Goal: Information Seeking & Learning: Learn about a topic

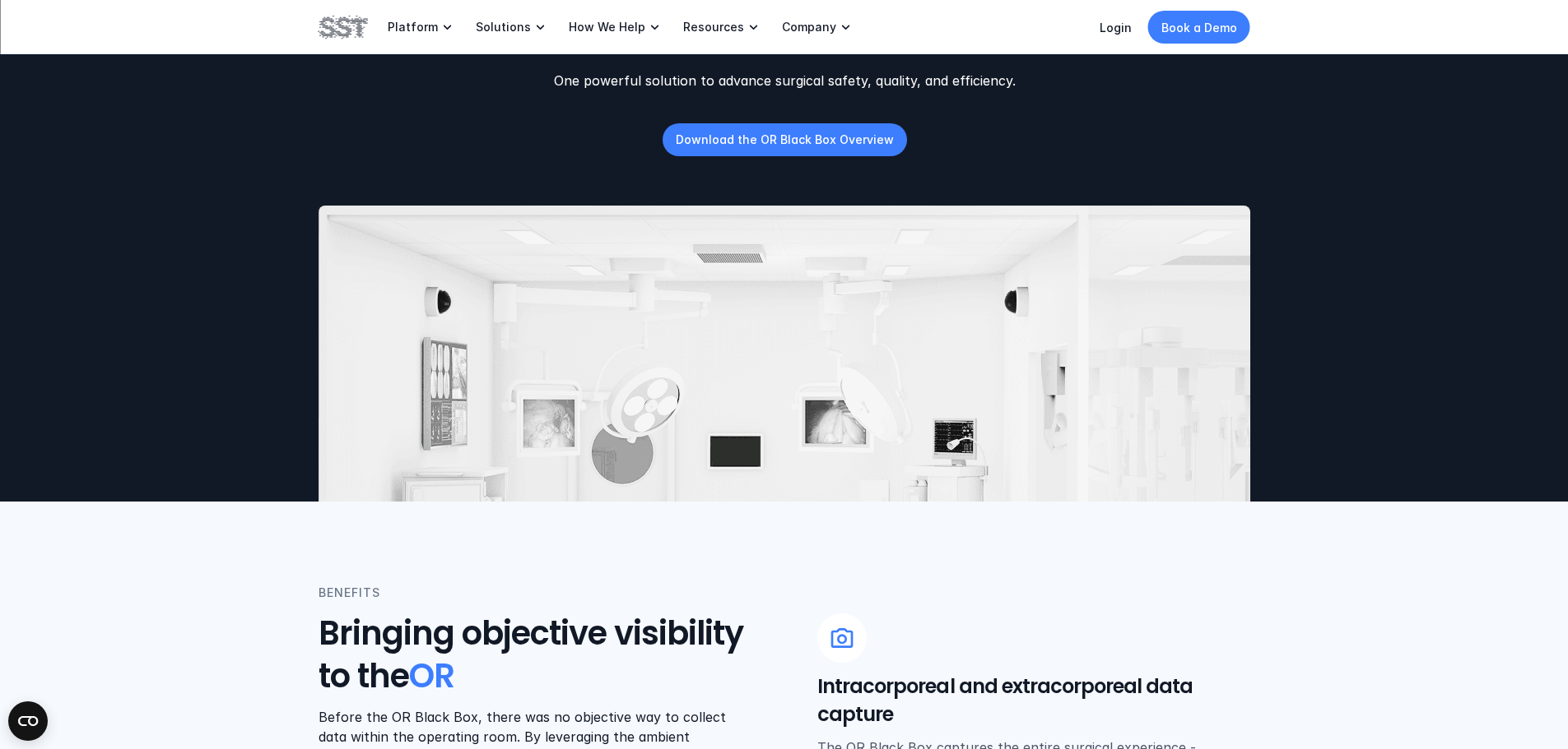
scroll to position [83, 0]
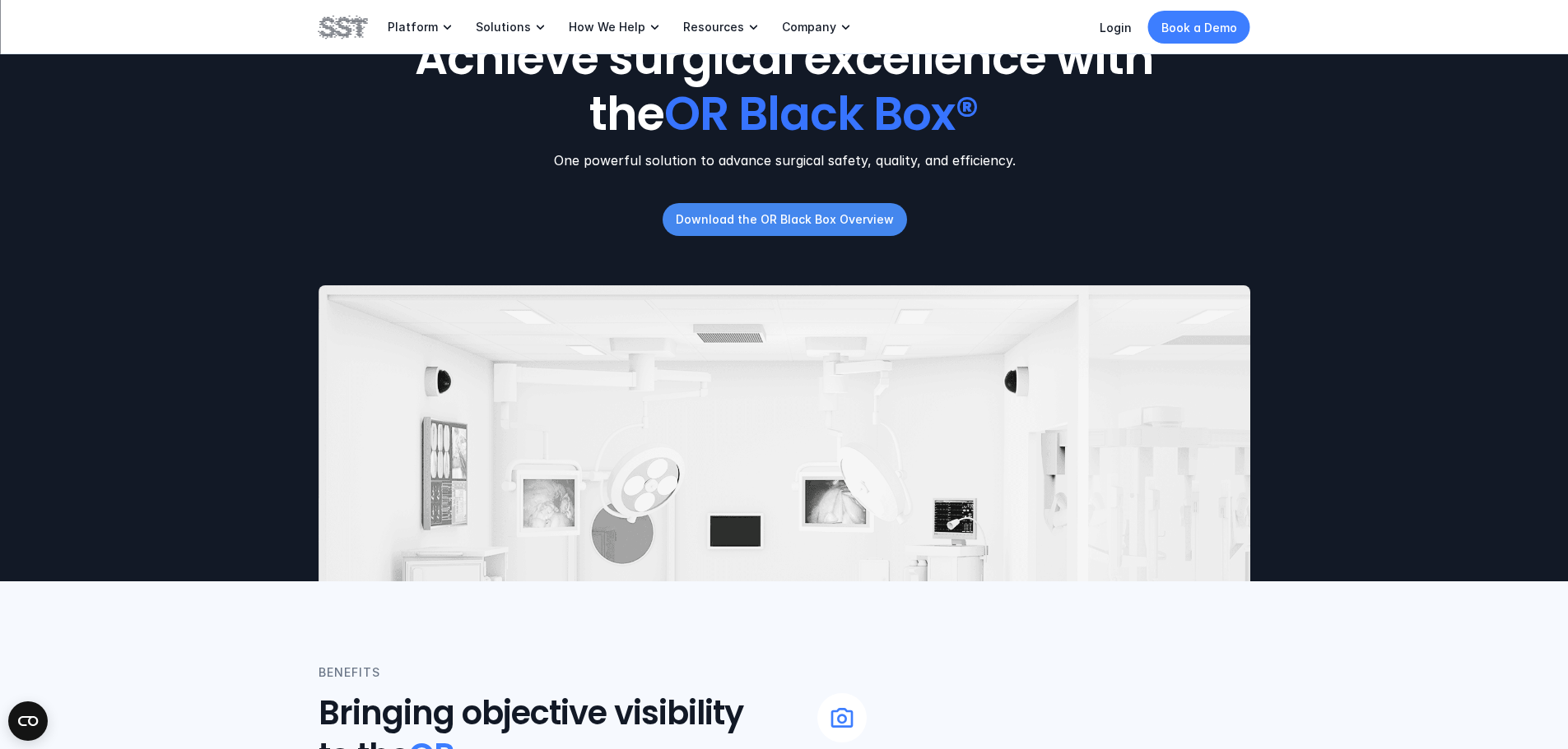
click at [809, 223] on p "Download the OR Black Box Overview" at bounding box center [783, 219] width 218 height 17
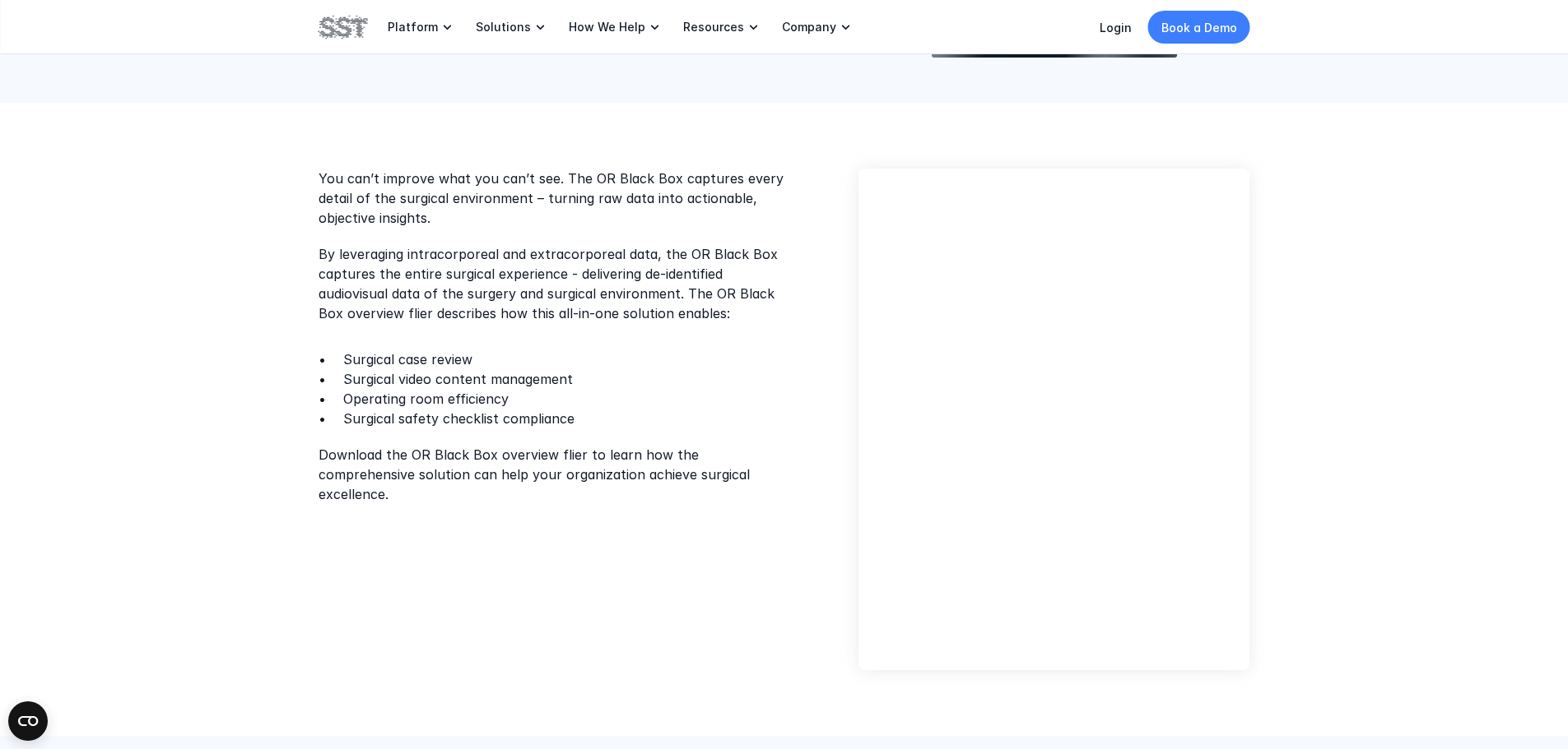
scroll to position [329, 0]
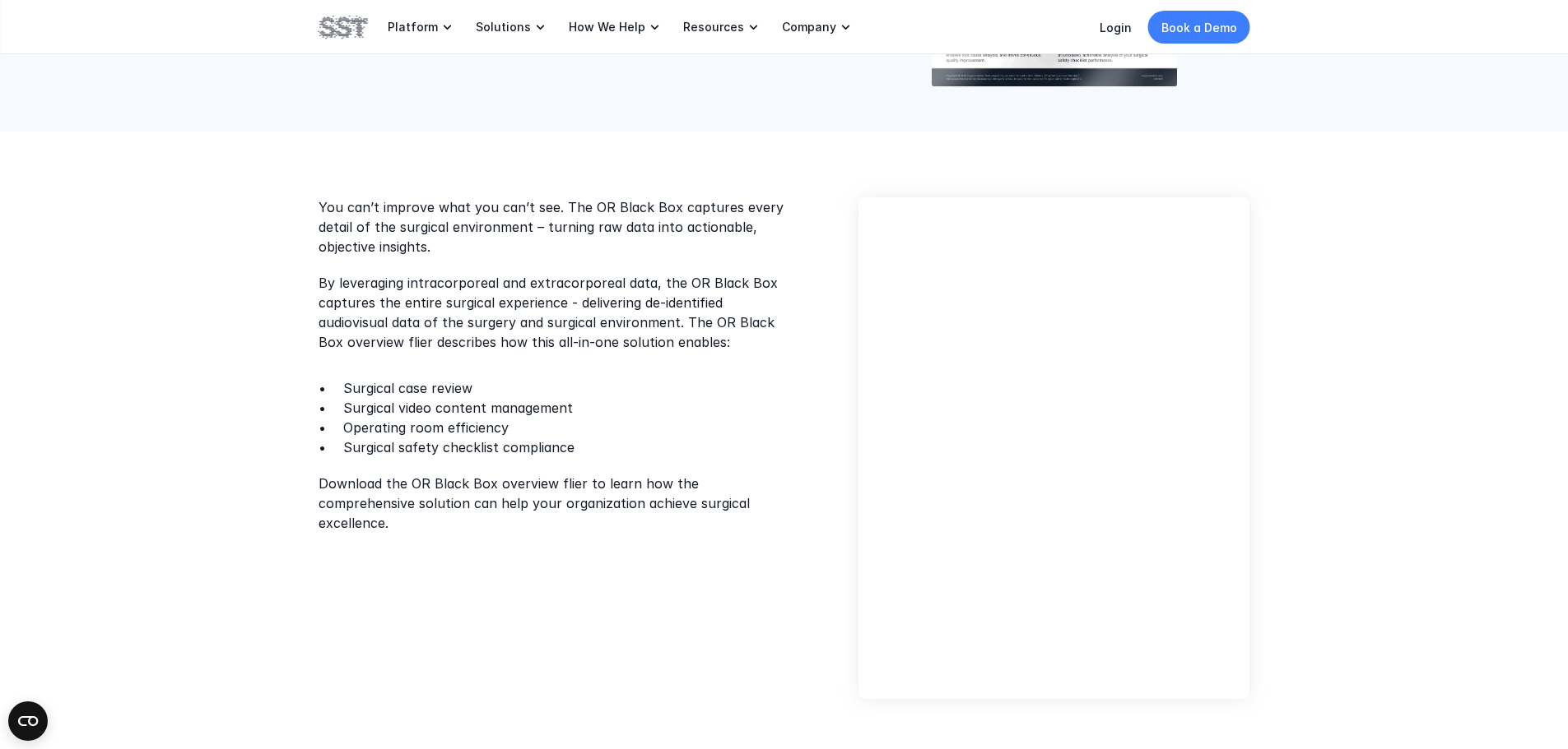
click at [873, 528] on div at bounding box center [1053, 448] width 391 height 501
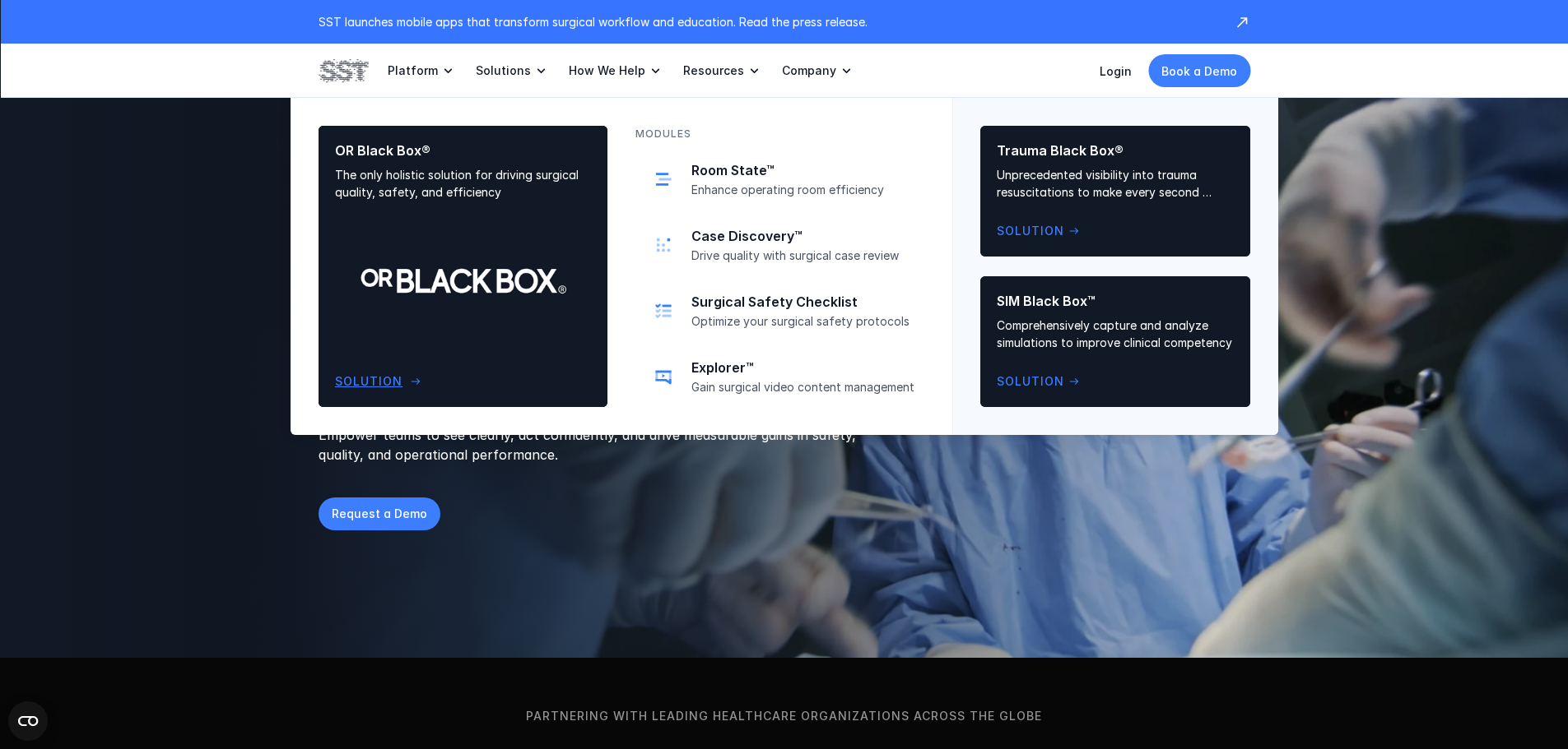
click at [397, 157] on p "OR Black Box®" at bounding box center [463, 151] width 256 height 17
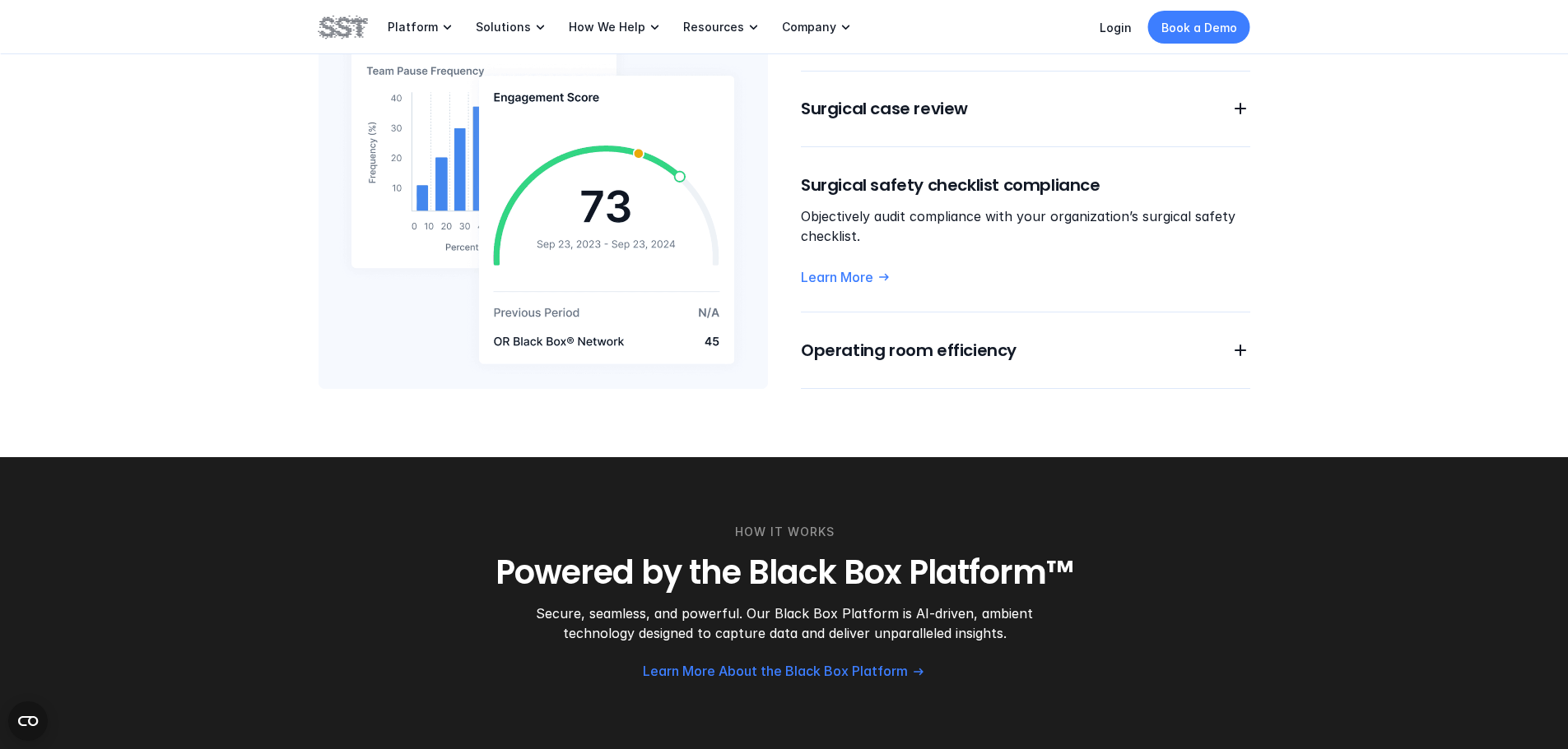
scroll to position [1398, 0]
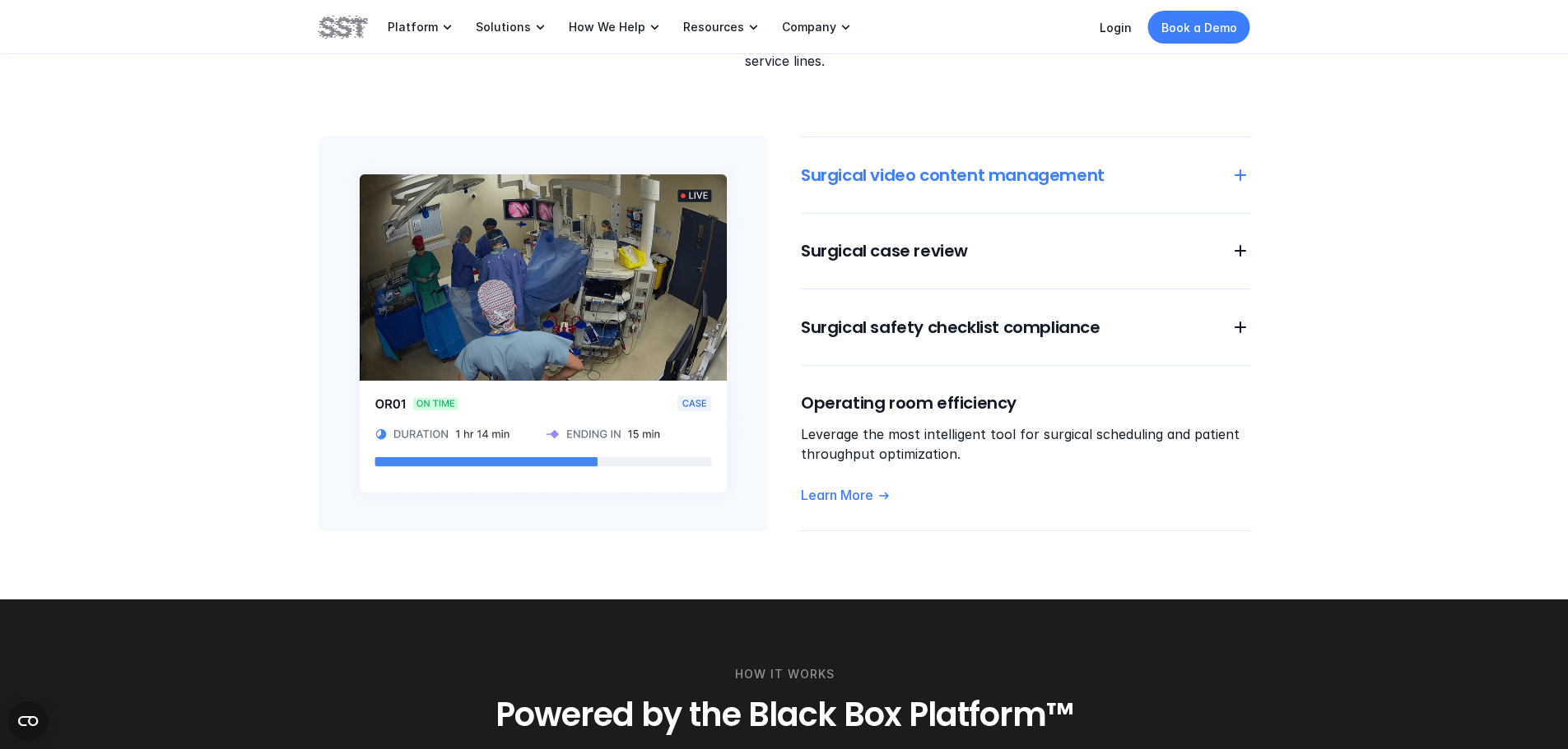
click at [1041, 163] on h6 "Surgical video content management" at bounding box center [1005, 175] width 410 height 23
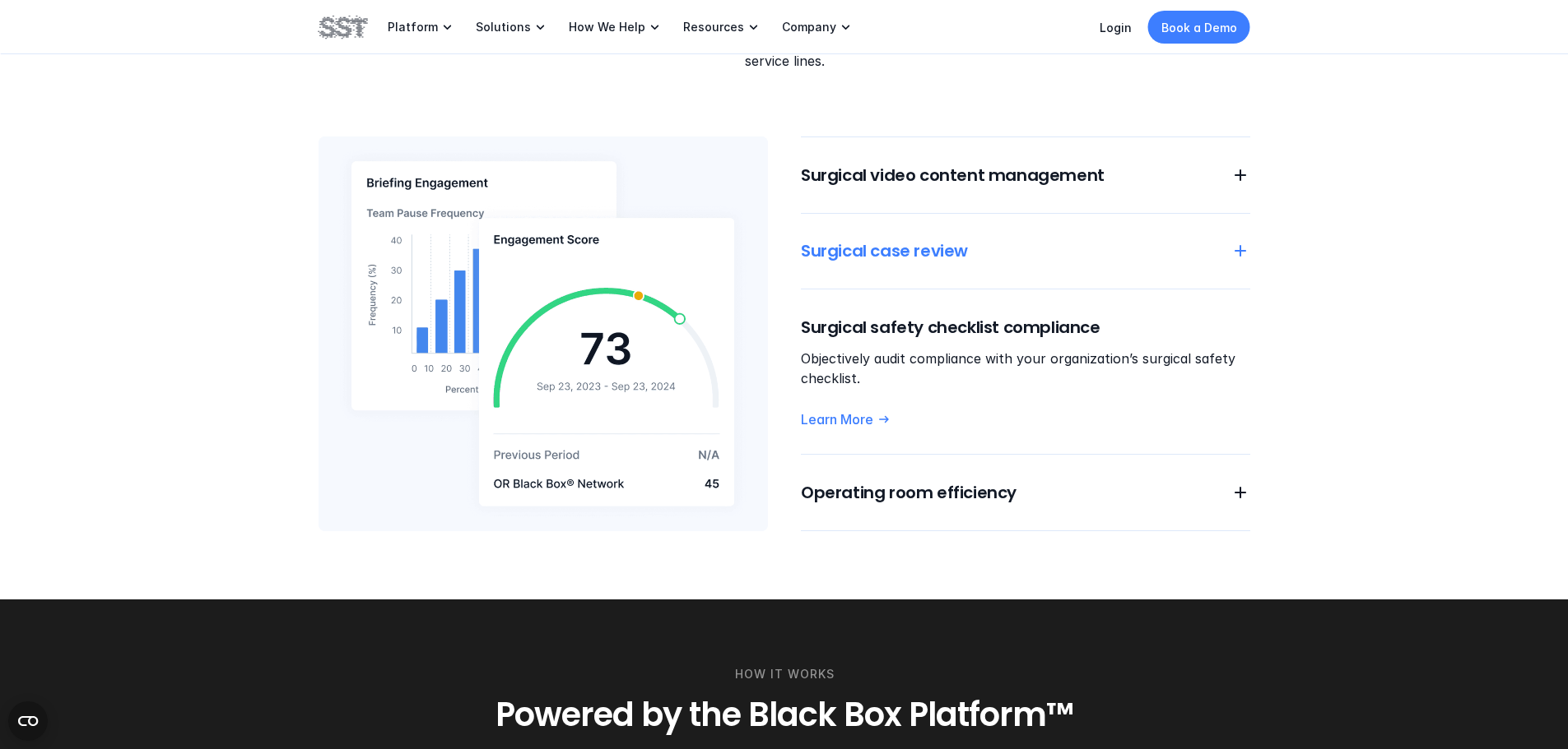
click at [885, 239] on h6 "Surgical case review" at bounding box center [1005, 251] width 410 height 23
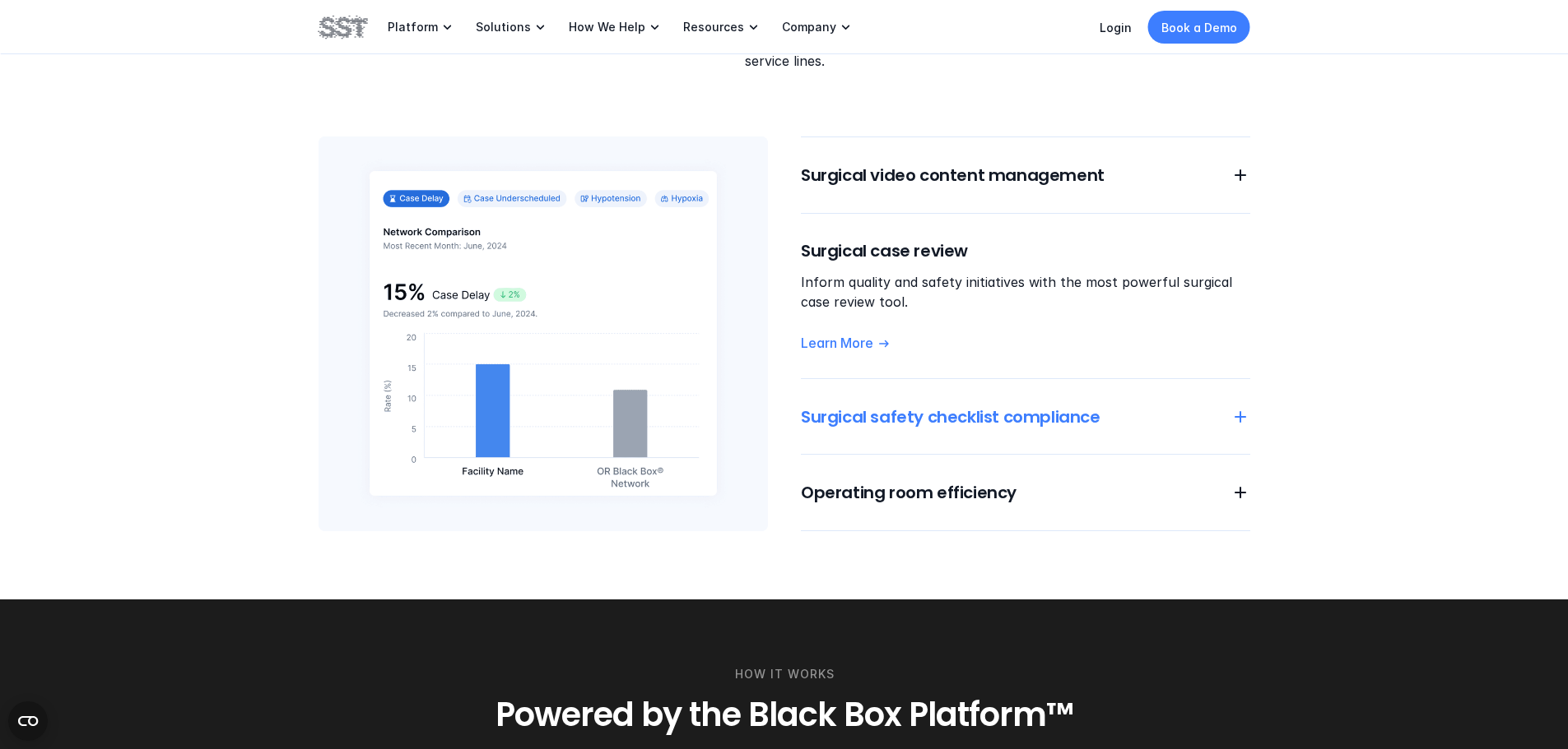
click at [891, 405] on h6 "Surgical safety checklist compliance" at bounding box center [1005, 417] width 410 height 23
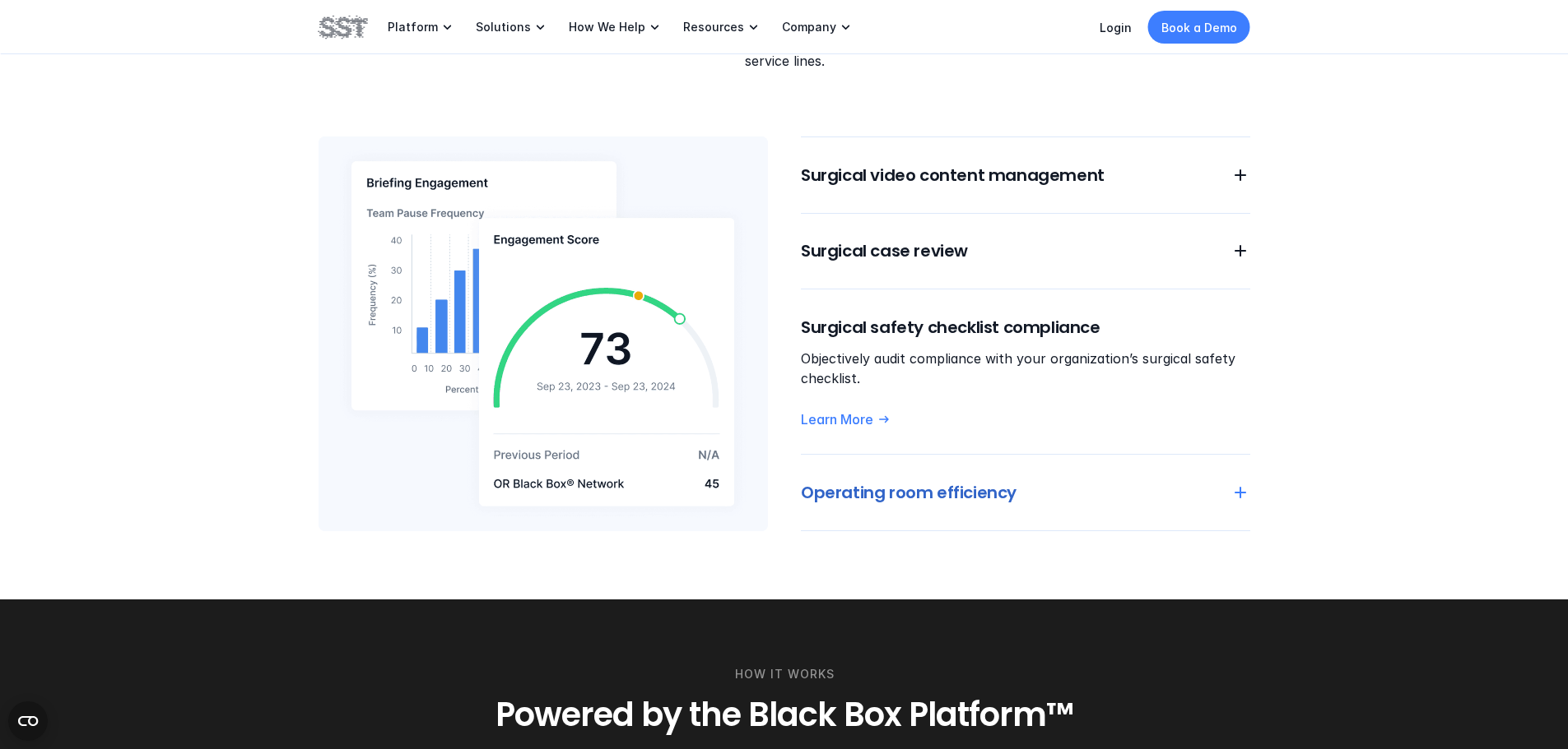
click at [903, 481] on h6 "Operating room efficiency" at bounding box center [1005, 493] width 410 height 23
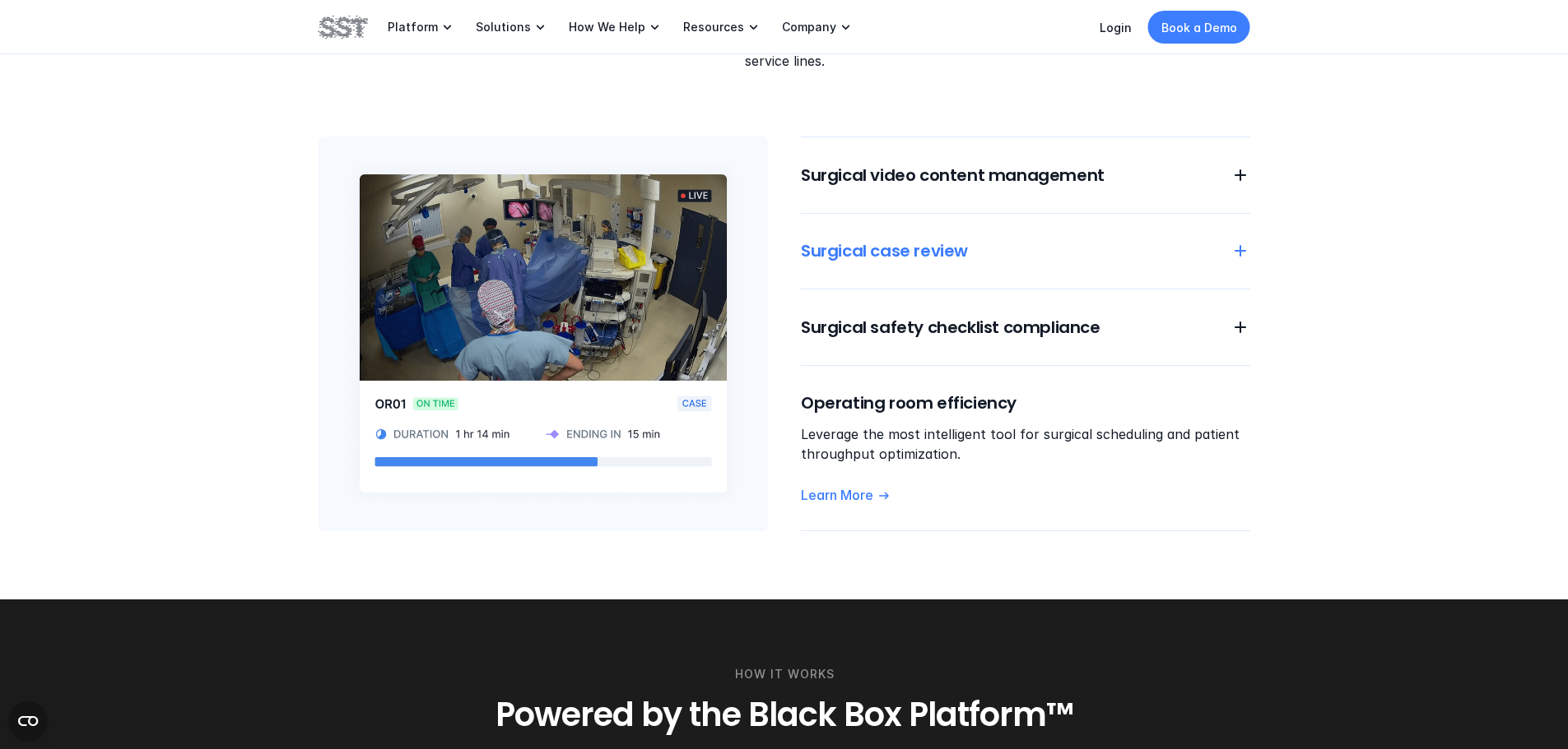
click at [857, 239] on h6 "Surgical case review" at bounding box center [1005, 251] width 410 height 23
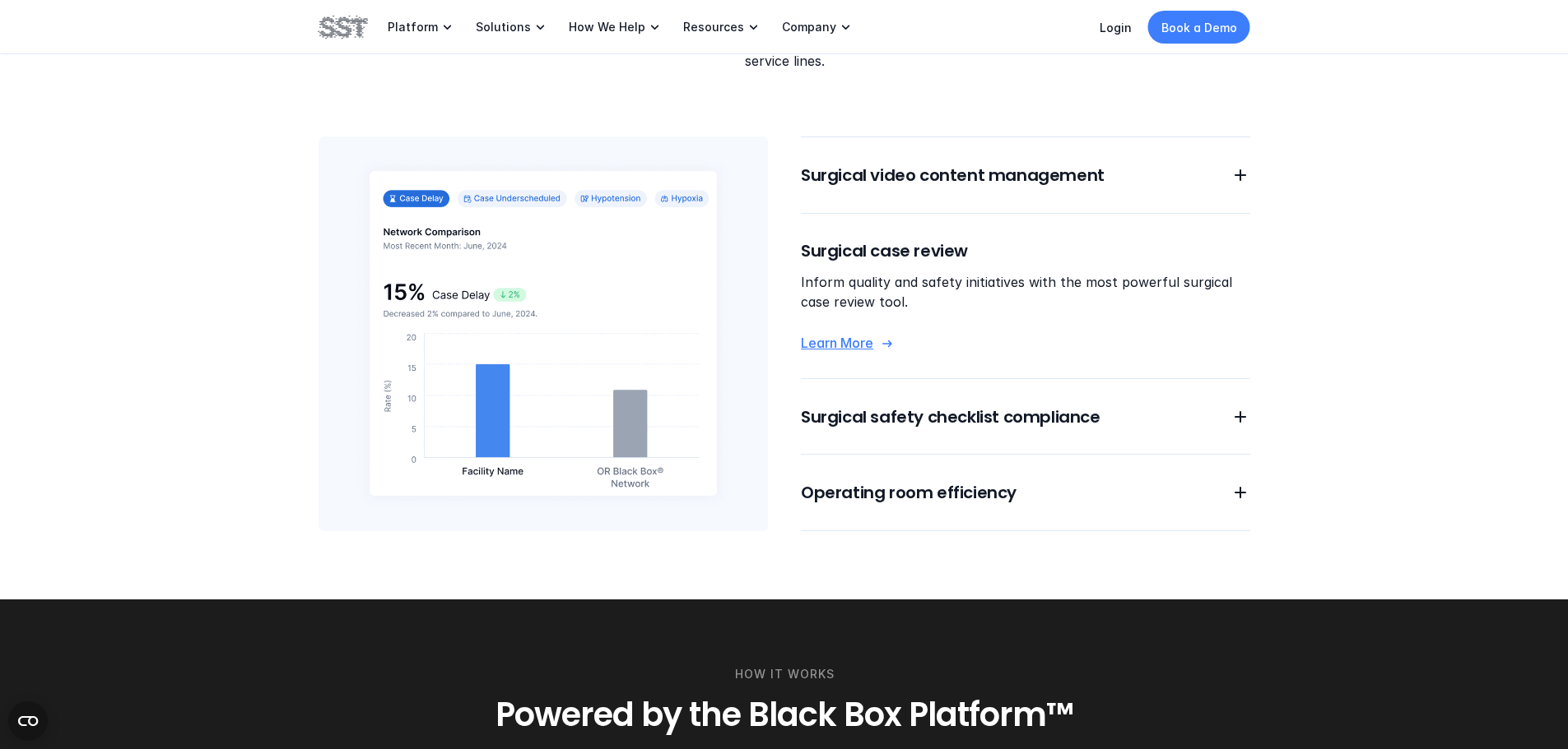
click at [850, 335] on p "Learn More" at bounding box center [836, 344] width 72 height 17
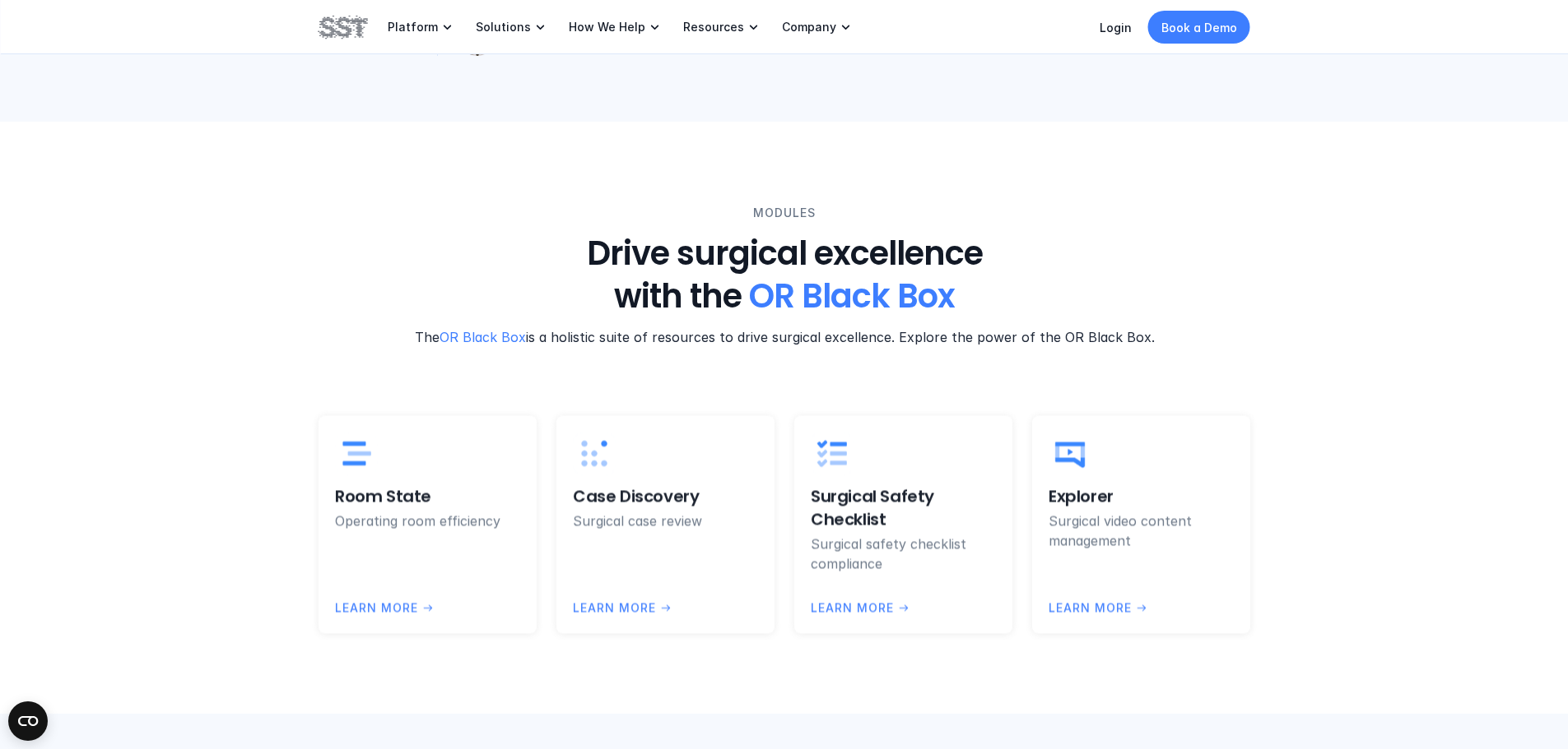
scroll to position [3208, 0]
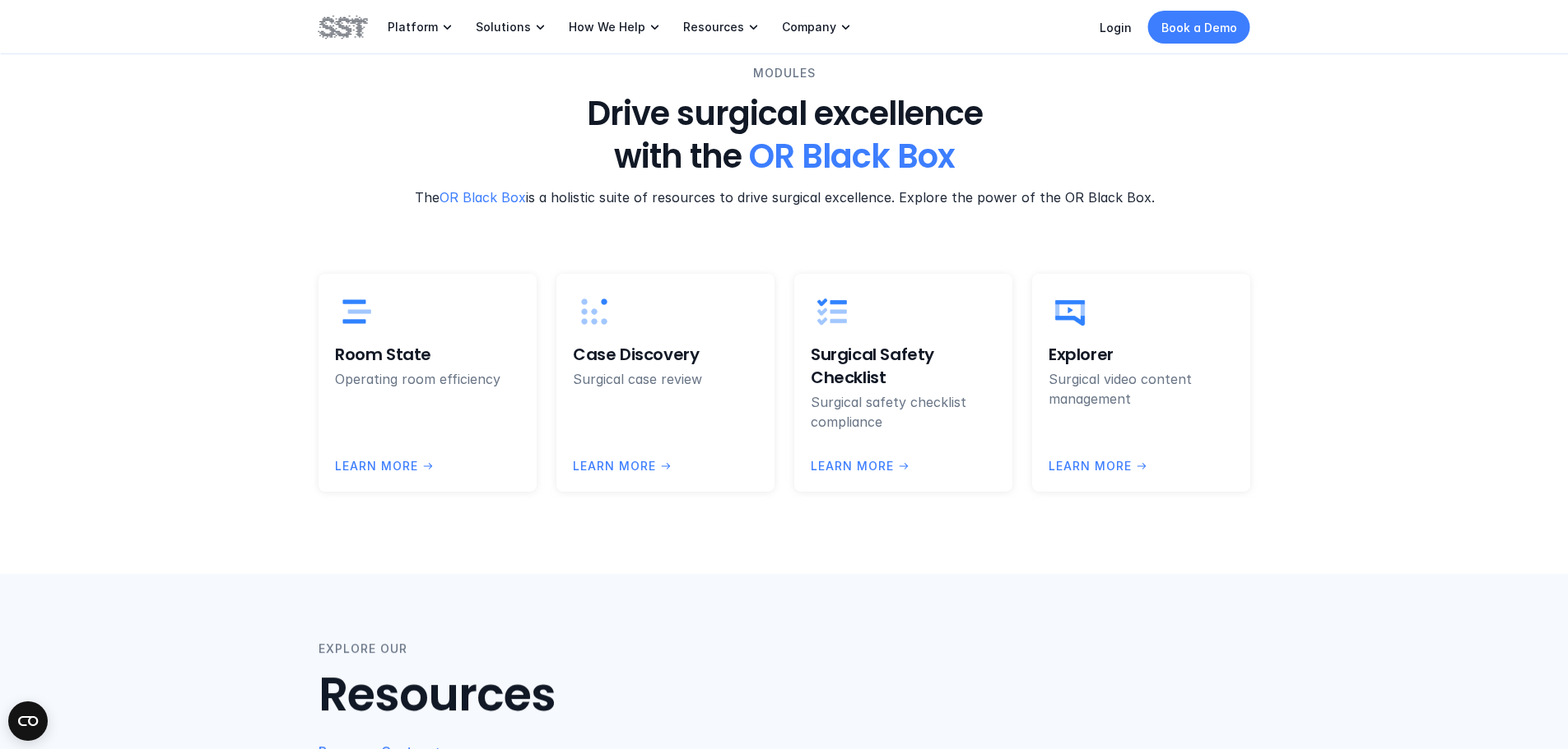
scroll to position [1398, 0]
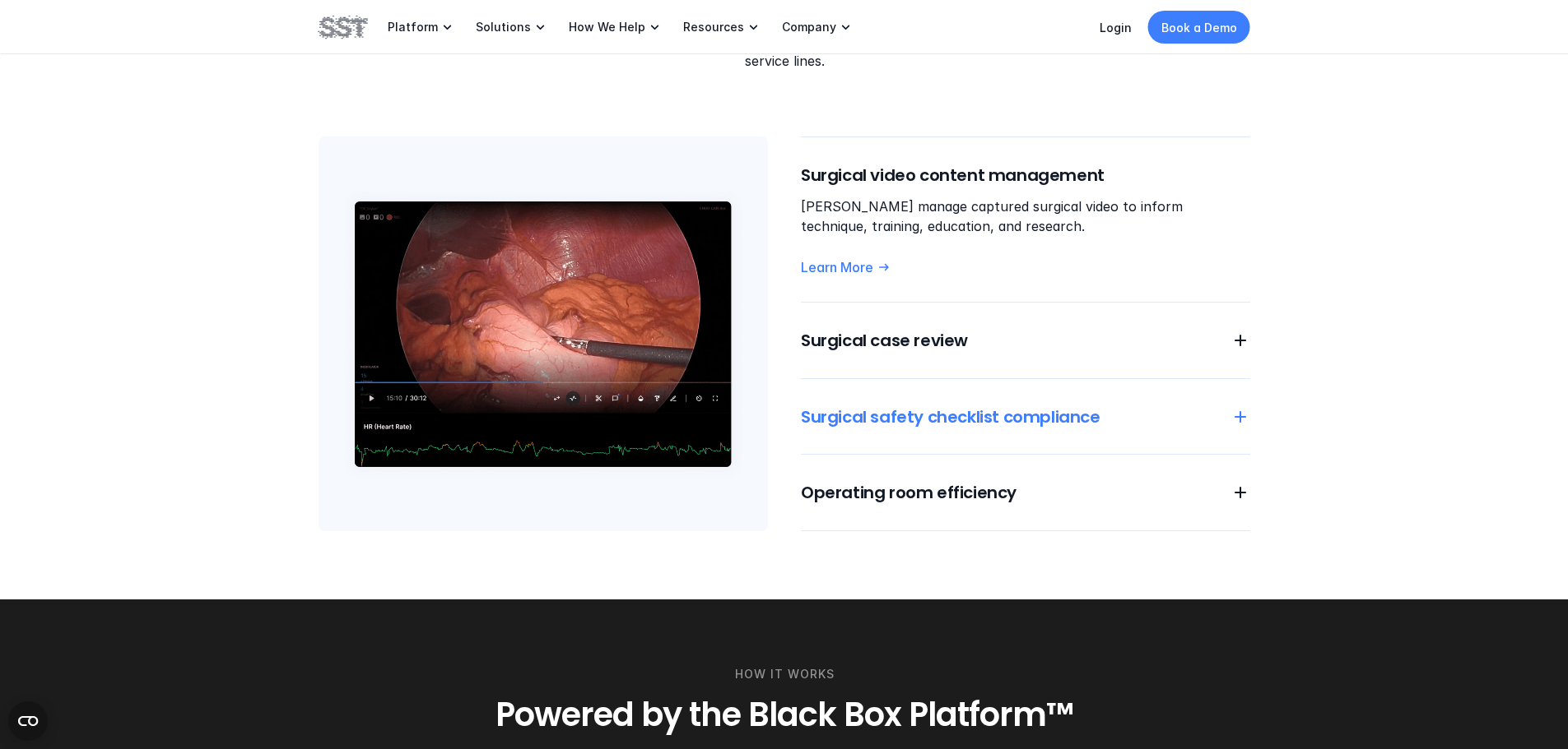
click at [962, 405] on h6 "Surgical safety checklist compliance" at bounding box center [1005, 417] width 410 height 23
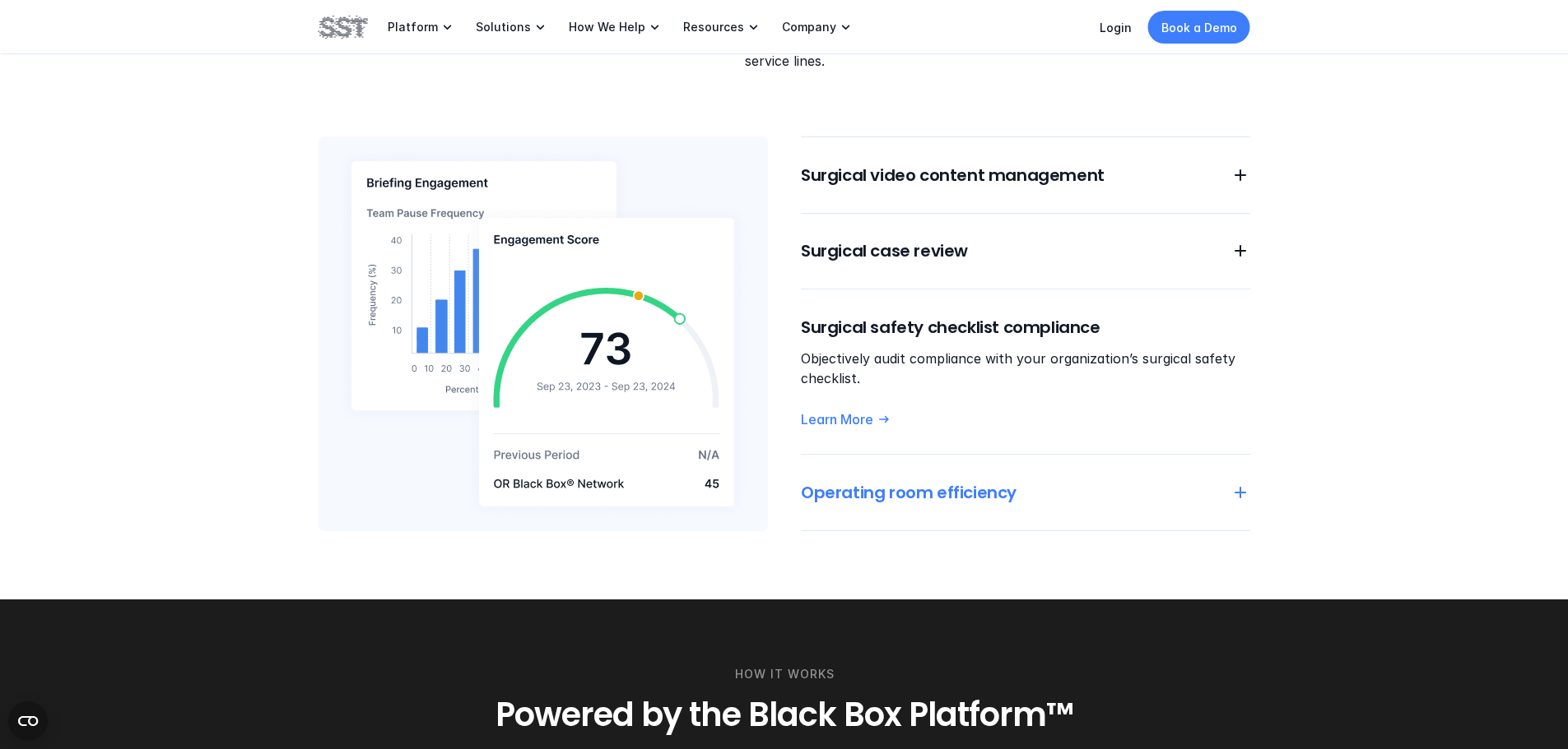
click at [893, 481] on h6 "Operating room efficiency" at bounding box center [1005, 493] width 410 height 23
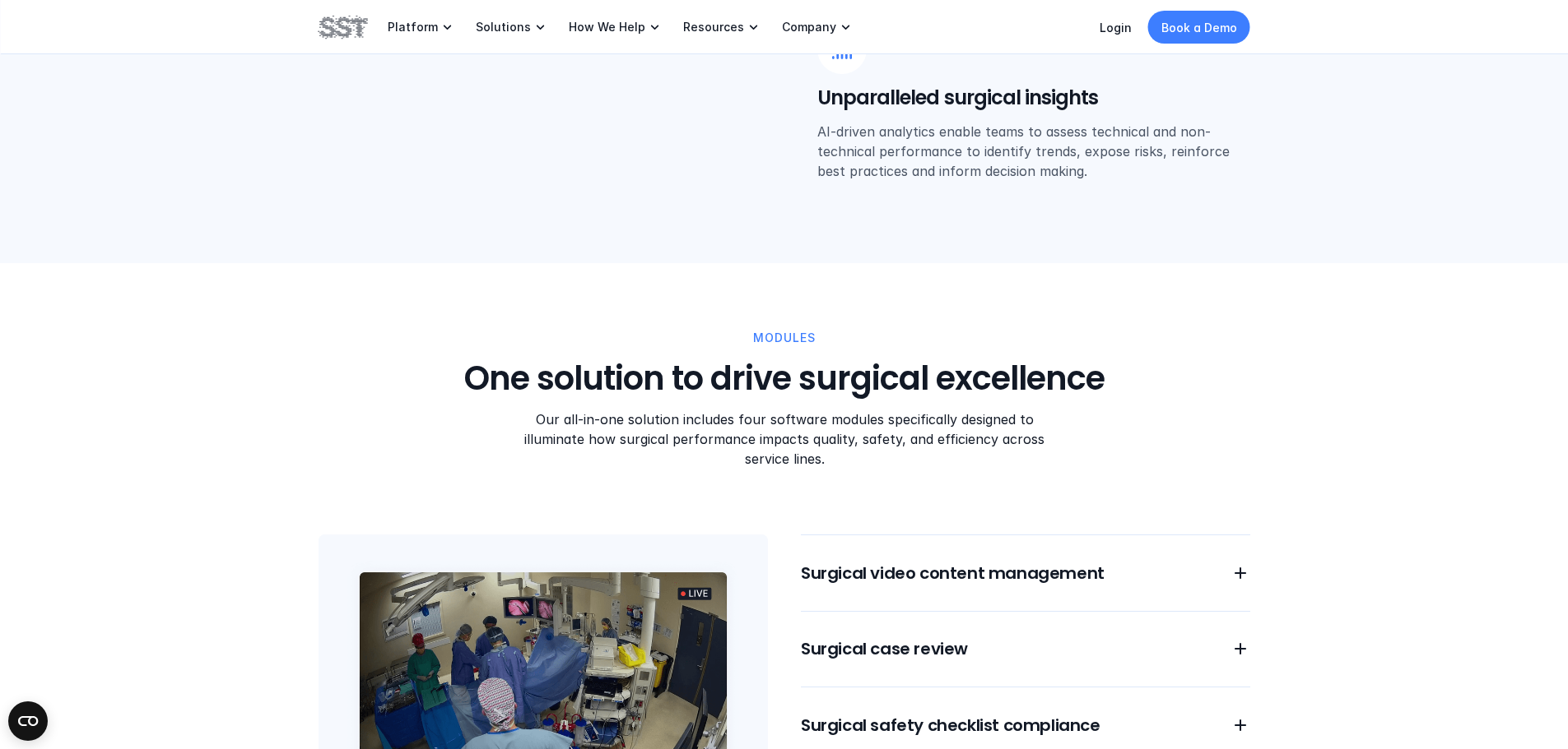
scroll to position [1151, 0]
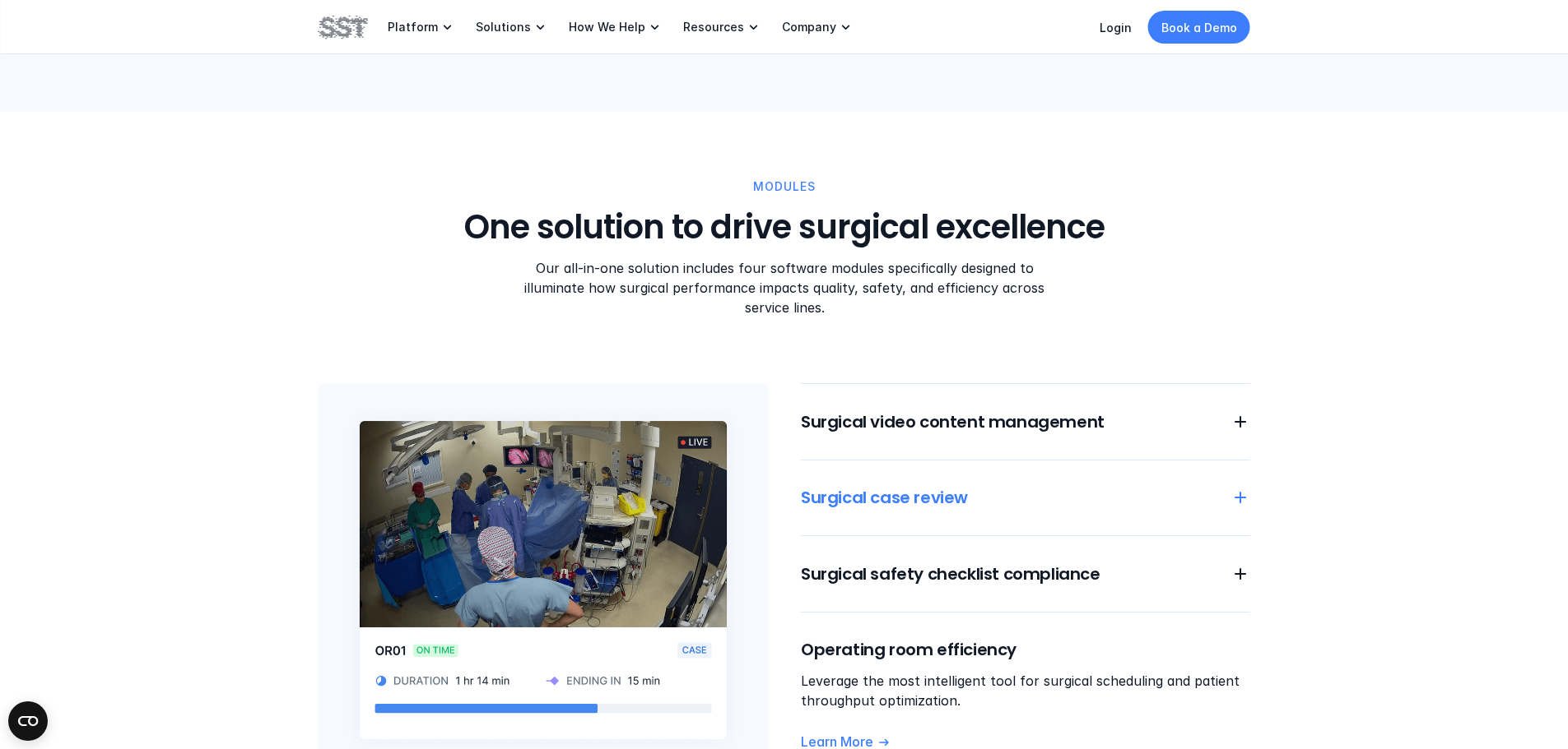
click at [912, 486] on h6 "Surgical case review" at bounding box center [1005, 497] width 410 height 23
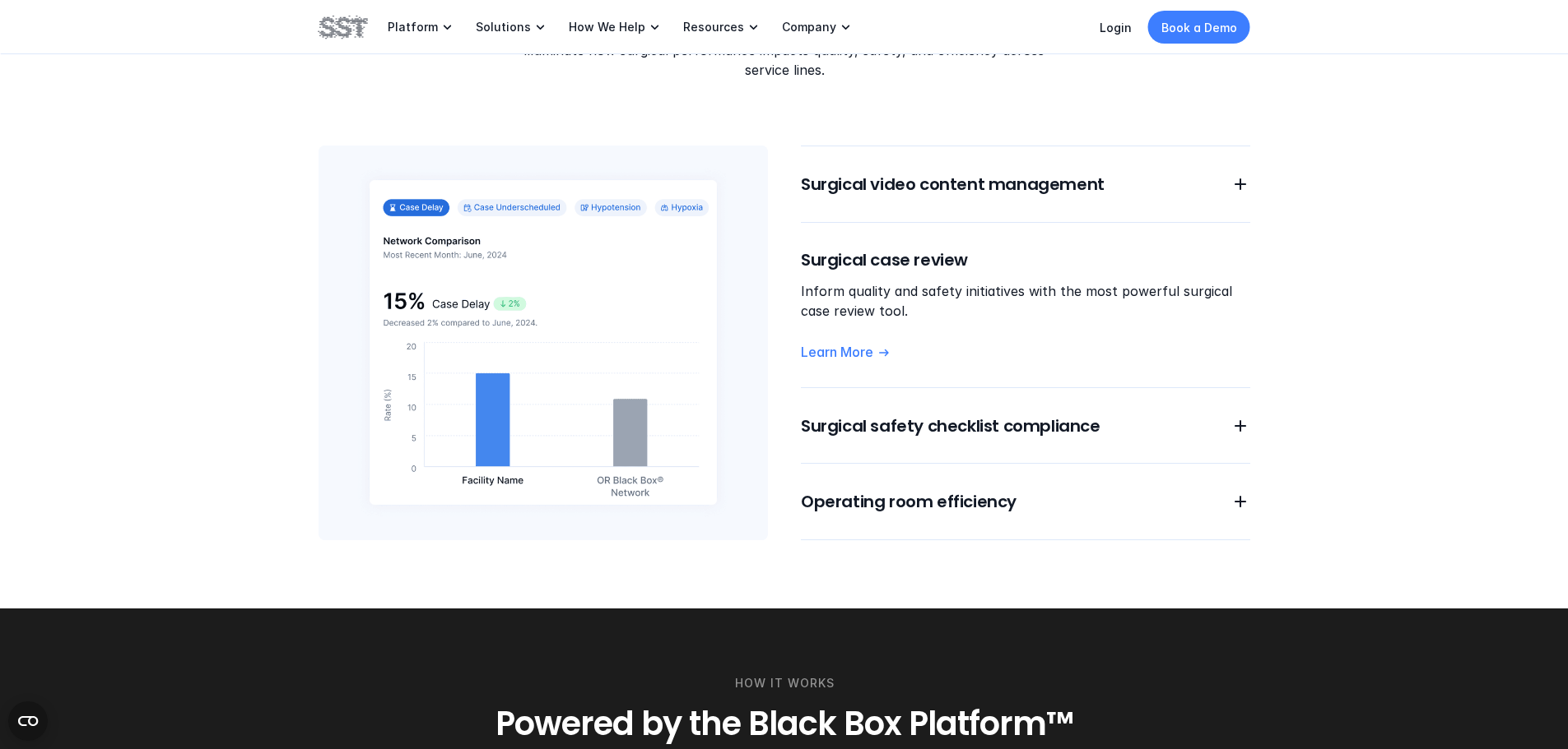
scroll to position [1398, 0]
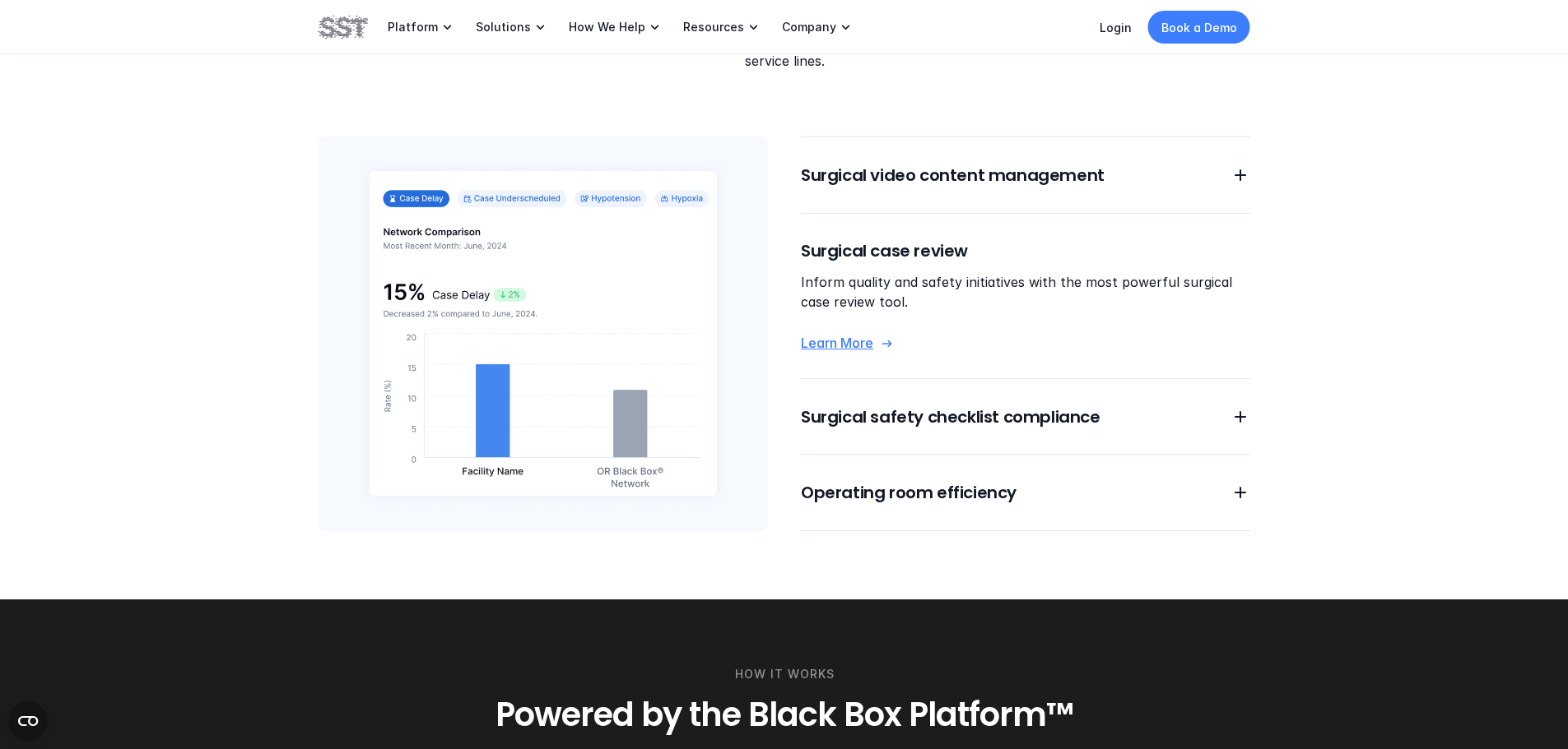
click at [840, 335] on p "Learn More" at bounding box center [836, 344] width 72 height 17
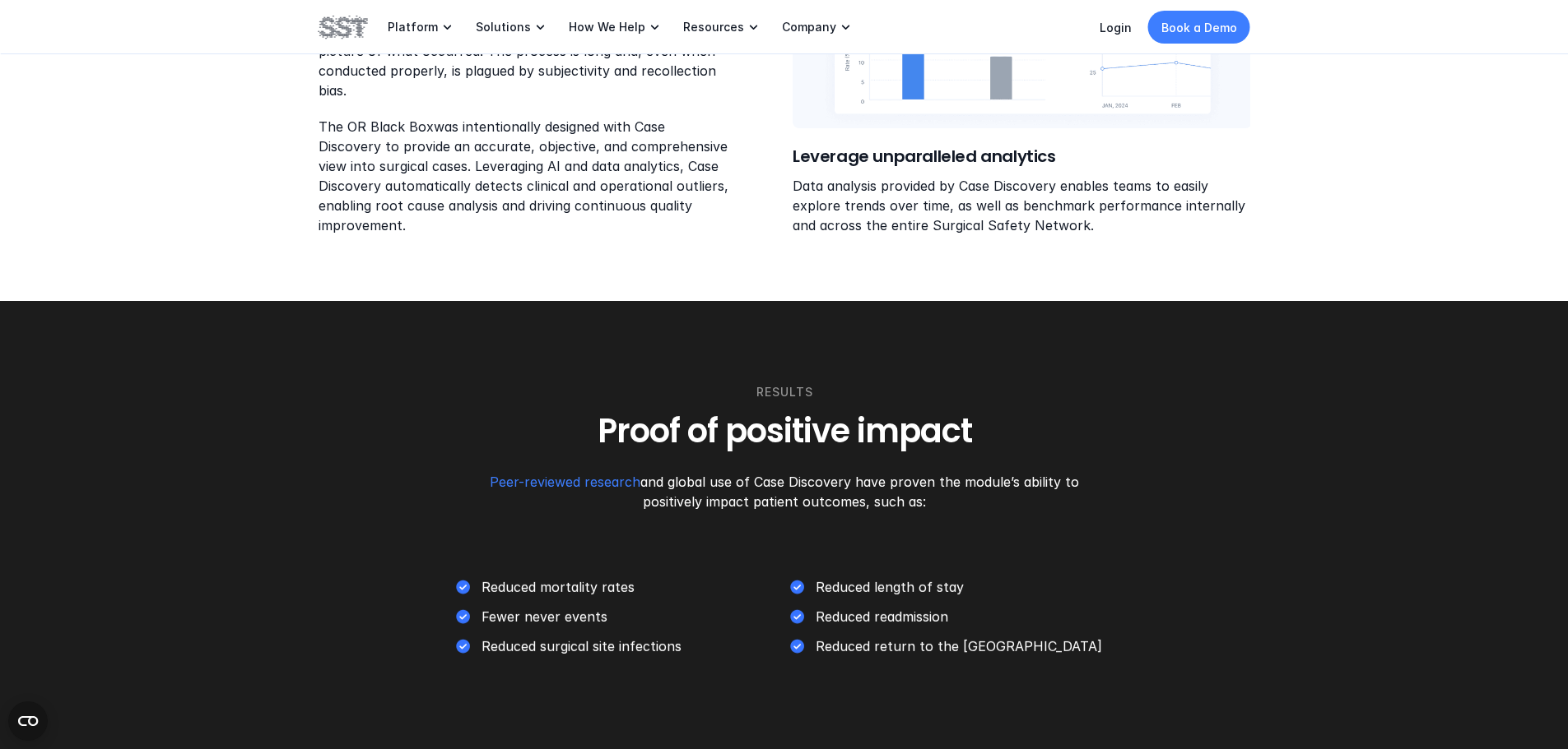
scroll to position [2303, 0]
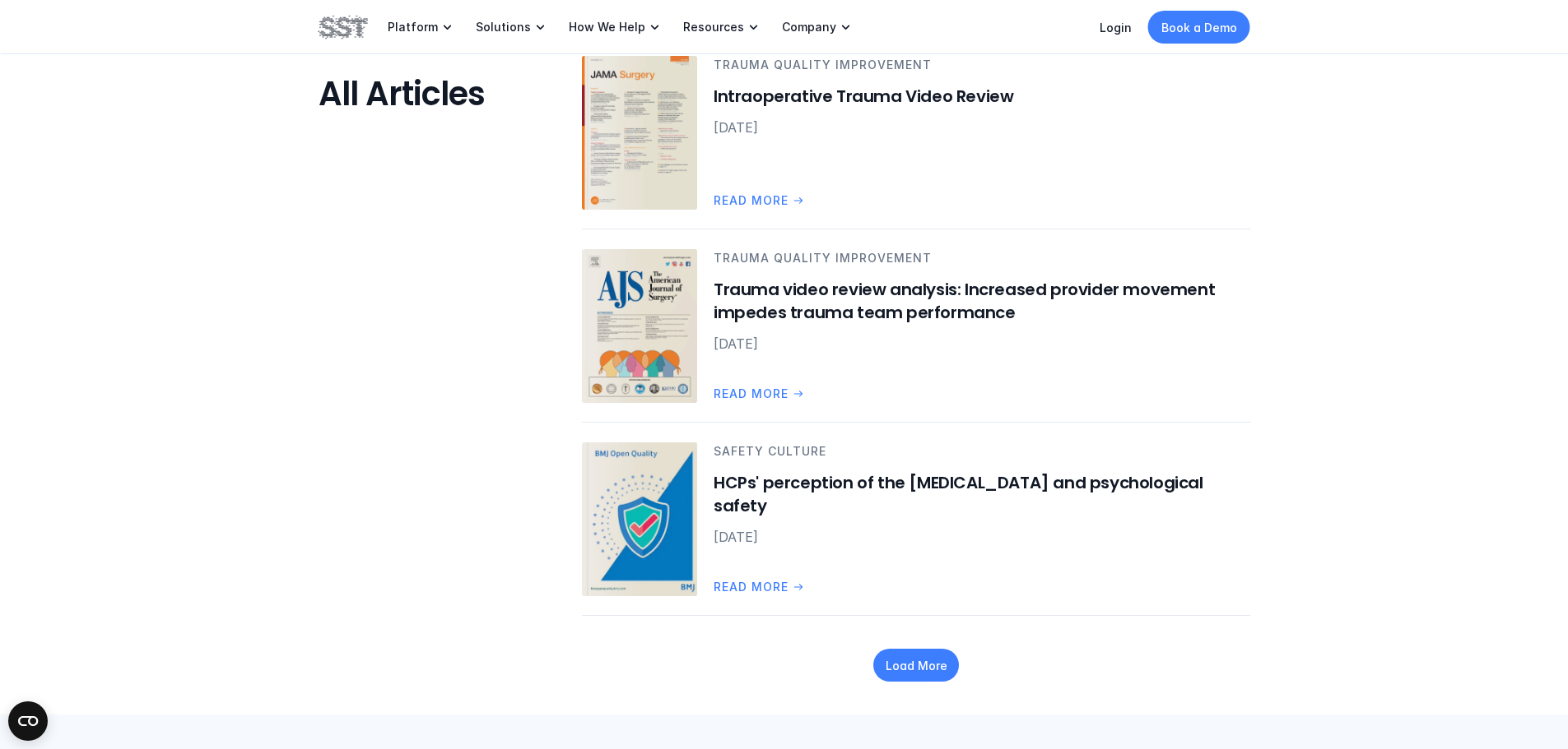
scroll to position [2138, 0]
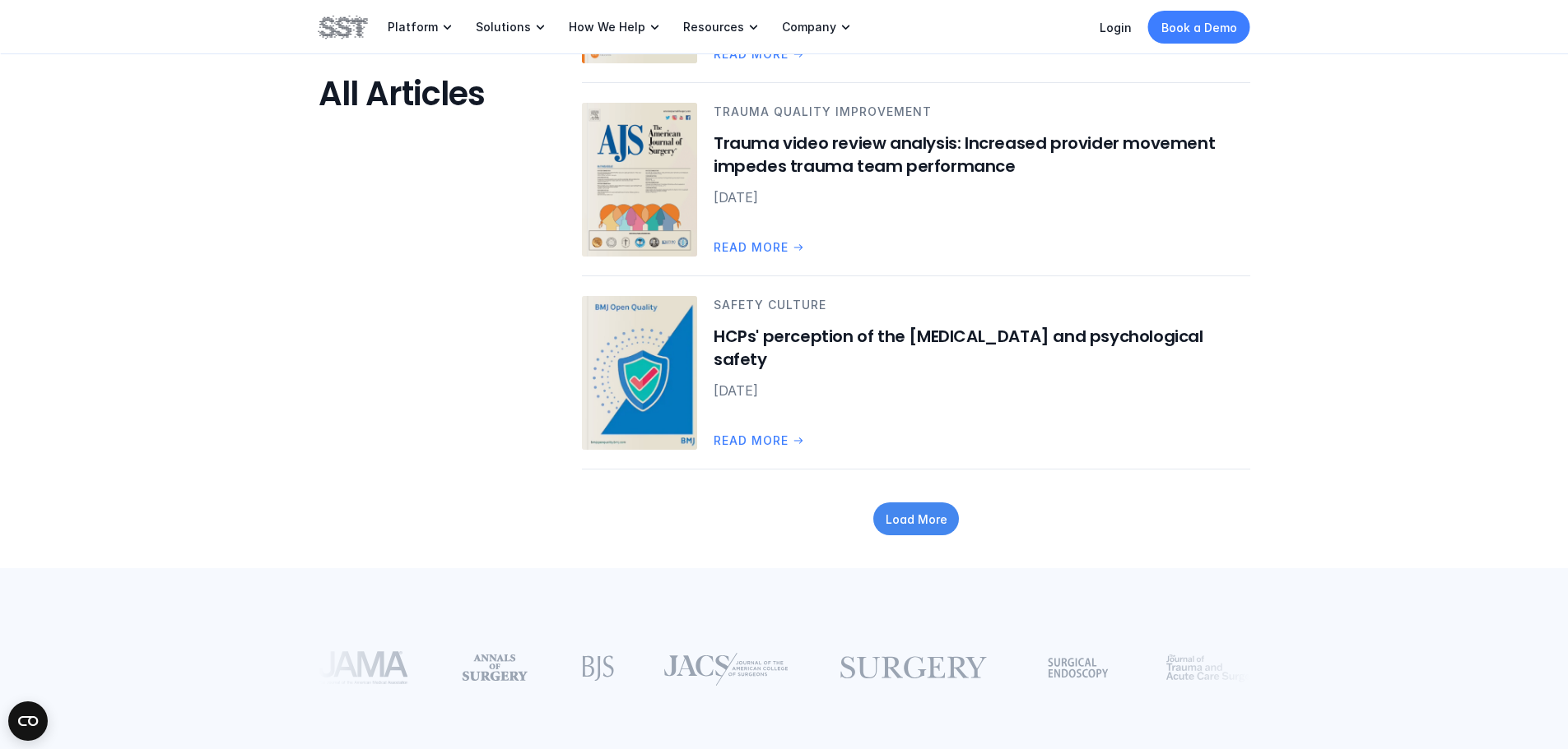
click at [920, 521] on p "Load More" at bounding box center [916, 519] width 61 height 17
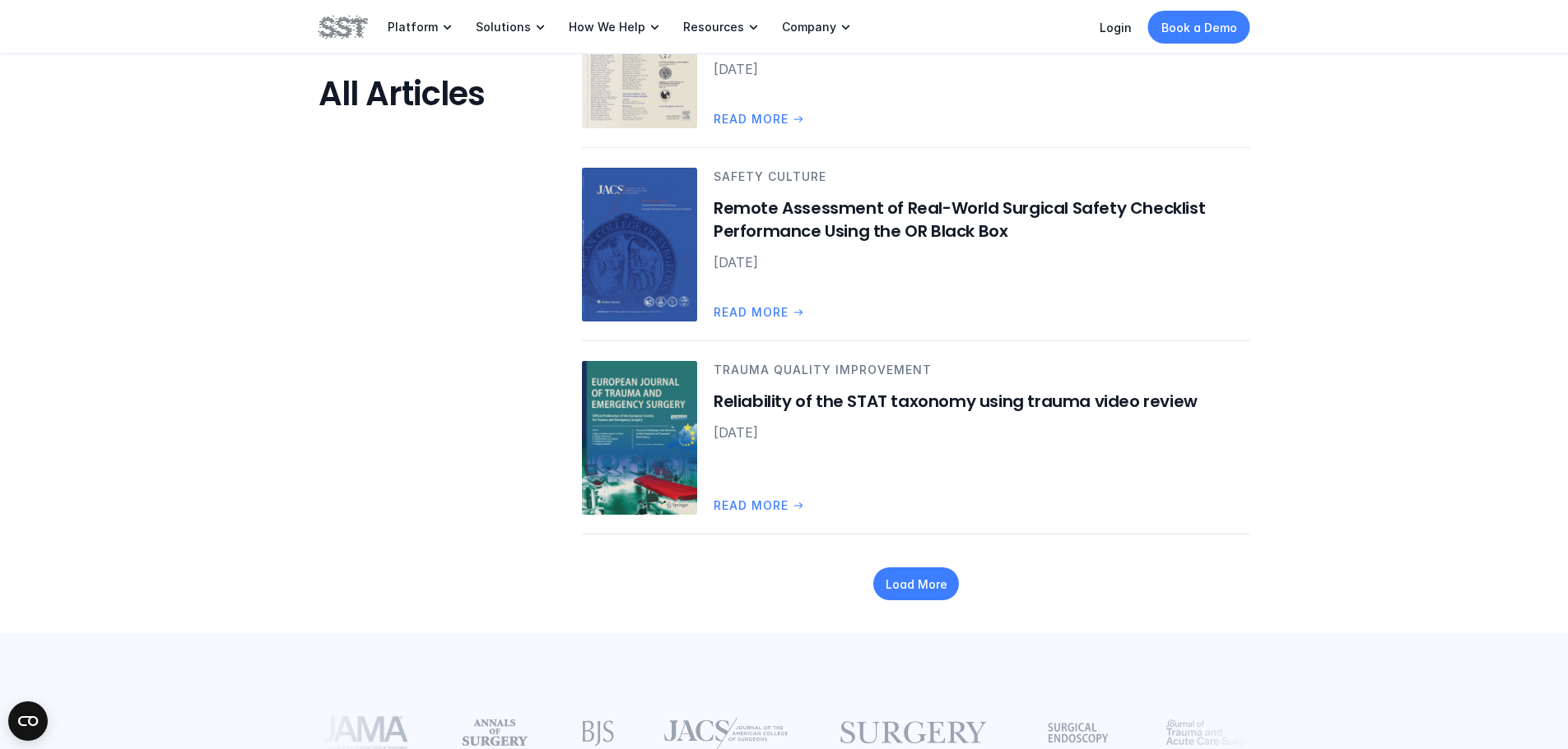
scroll to position [3701, 0]
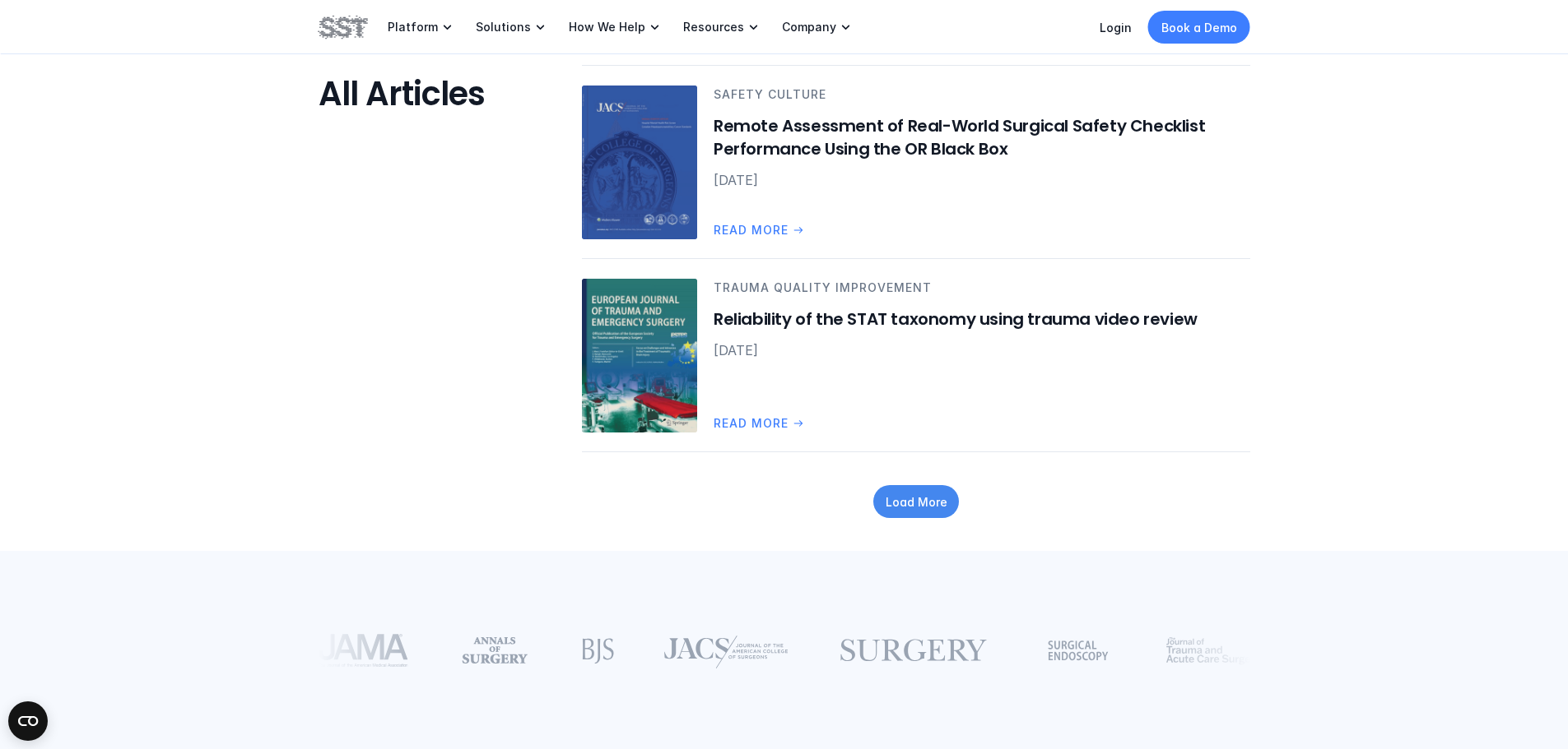
click at [903, 504] on p "Load More" at bounding box center [916, 502] width 61 height 17
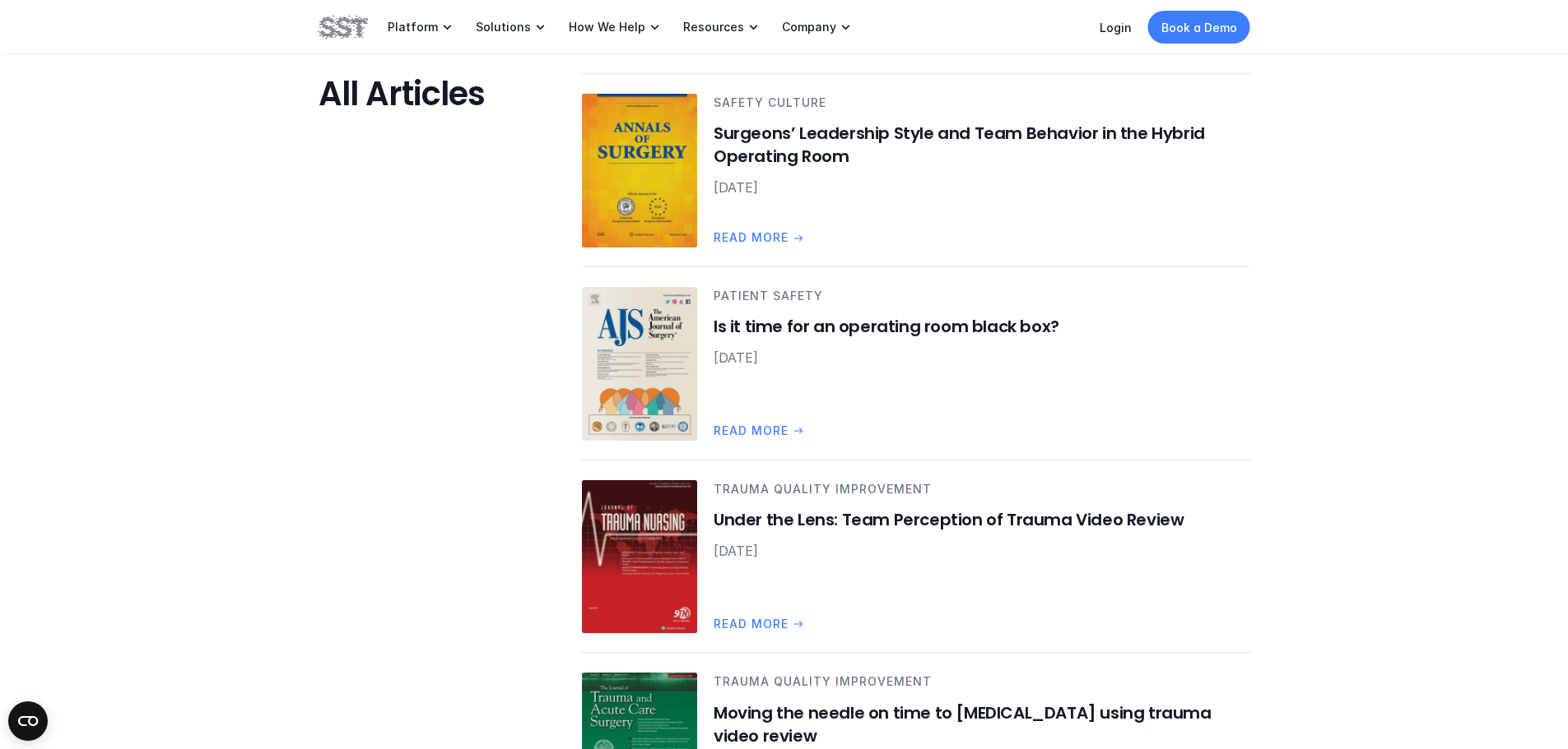
scroll to position [5100, 0]
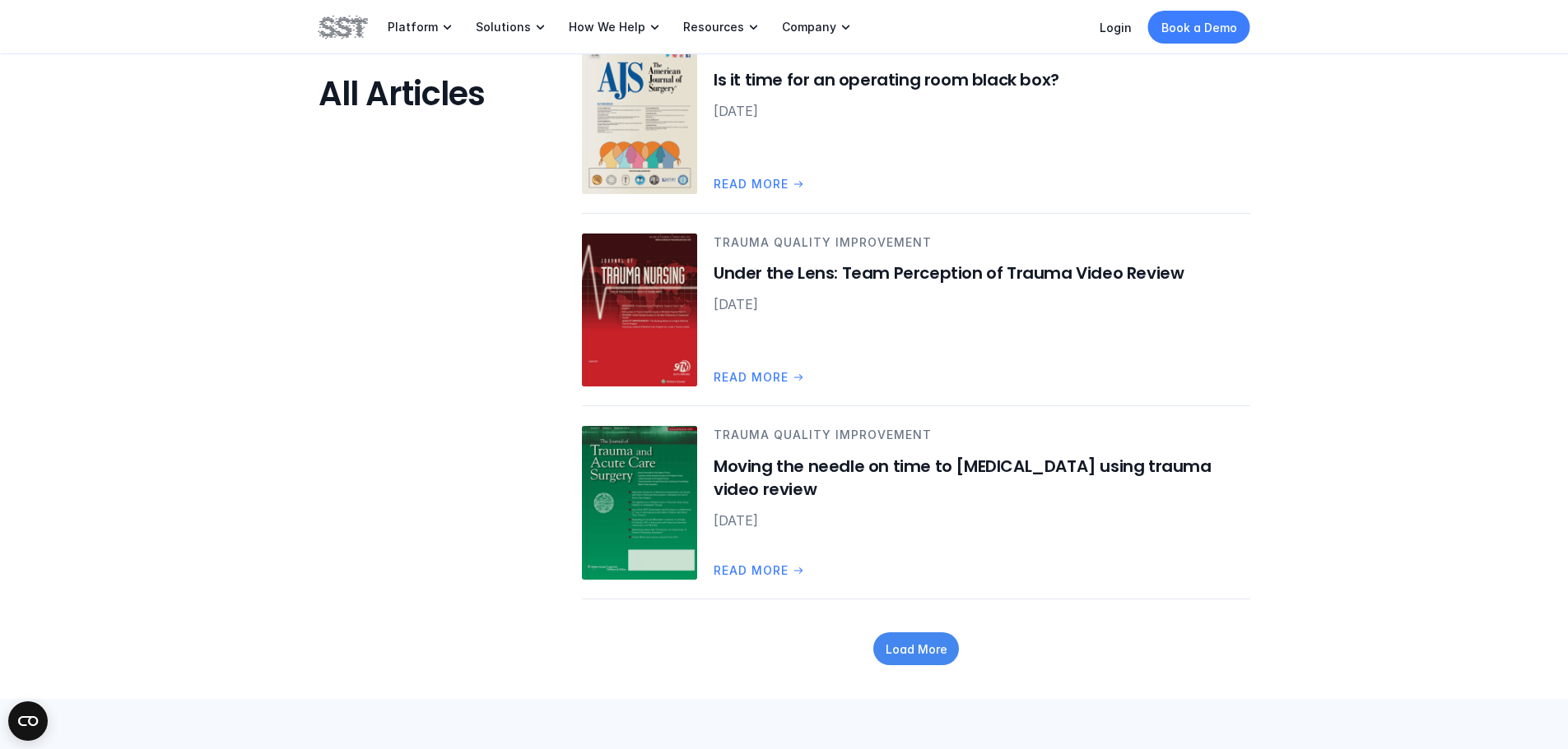
click at [945, 640] on p "Load More" at bounding box center [916, 649] width 61 height 17
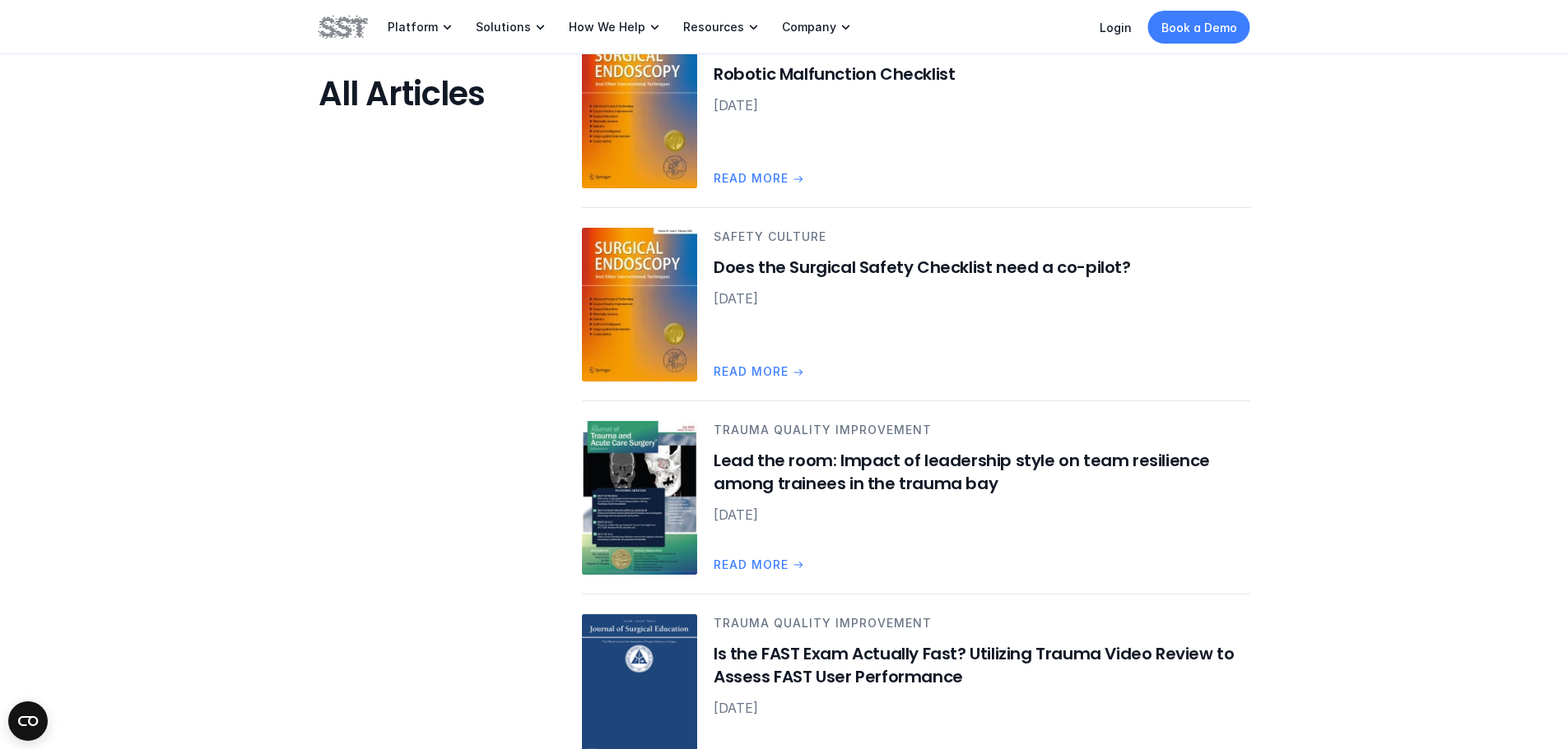
scroll to position [576, 0]
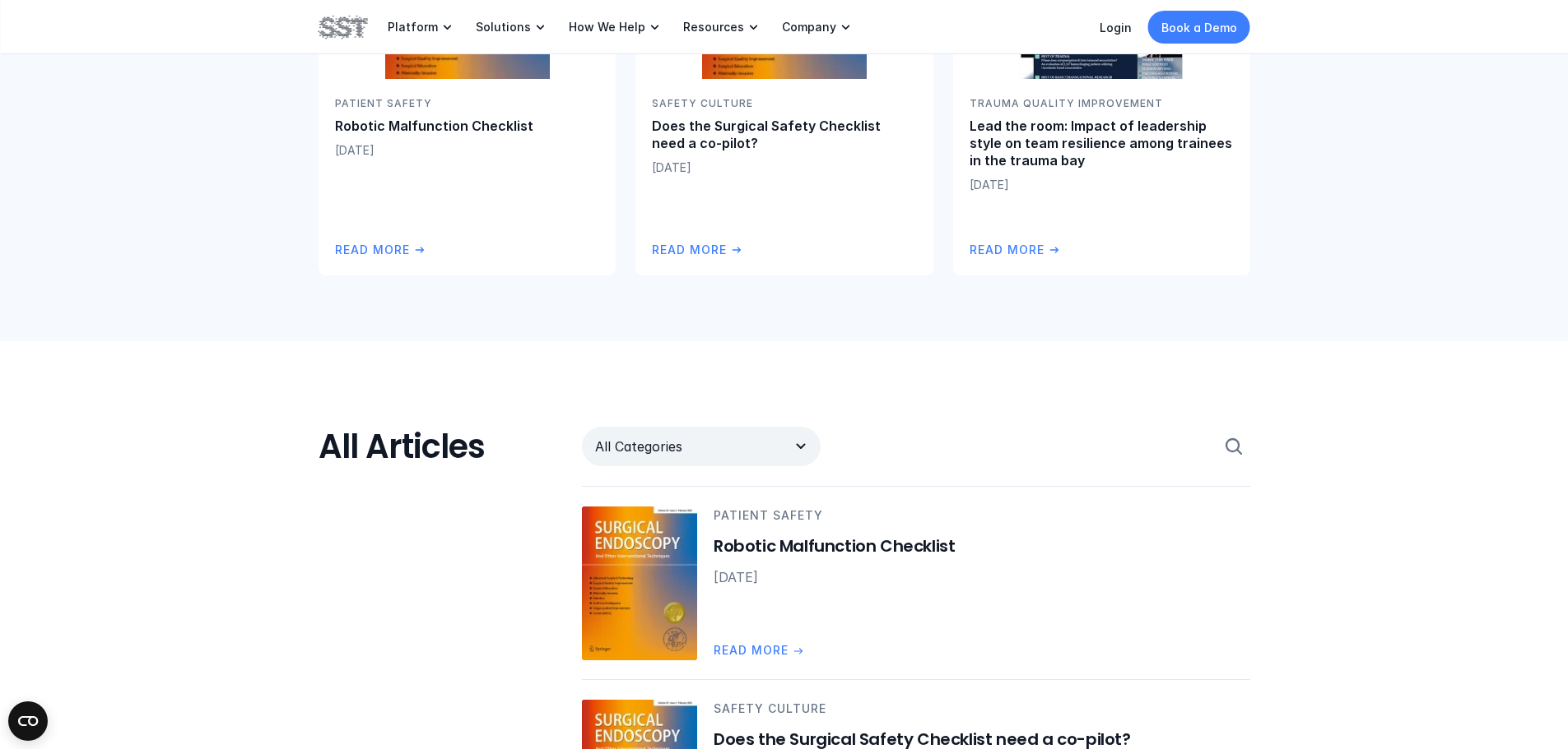
click at [730, 445] on p "All Categories" at bounding box center [684, 447] width 180 height 20
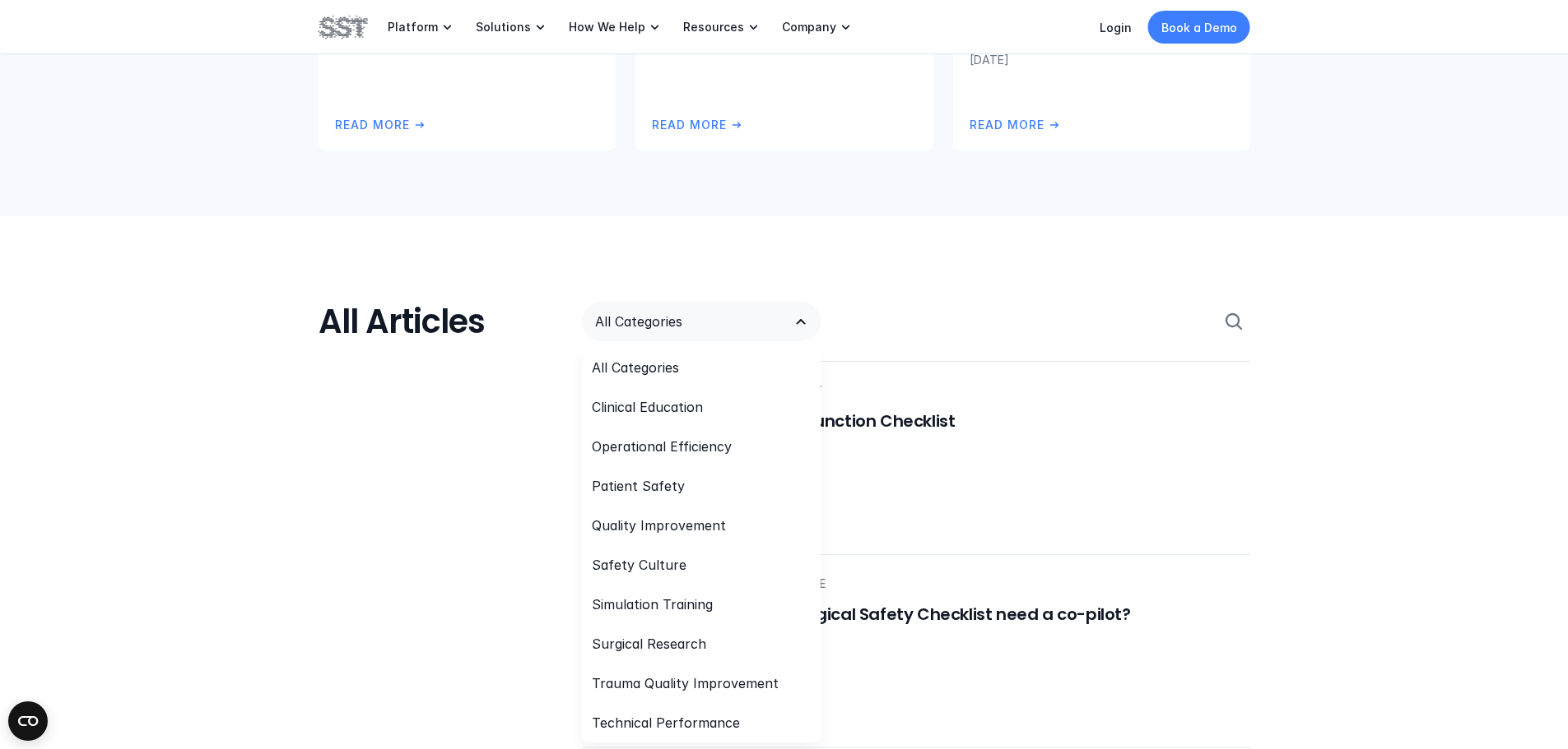
scroll to position [740, 0]
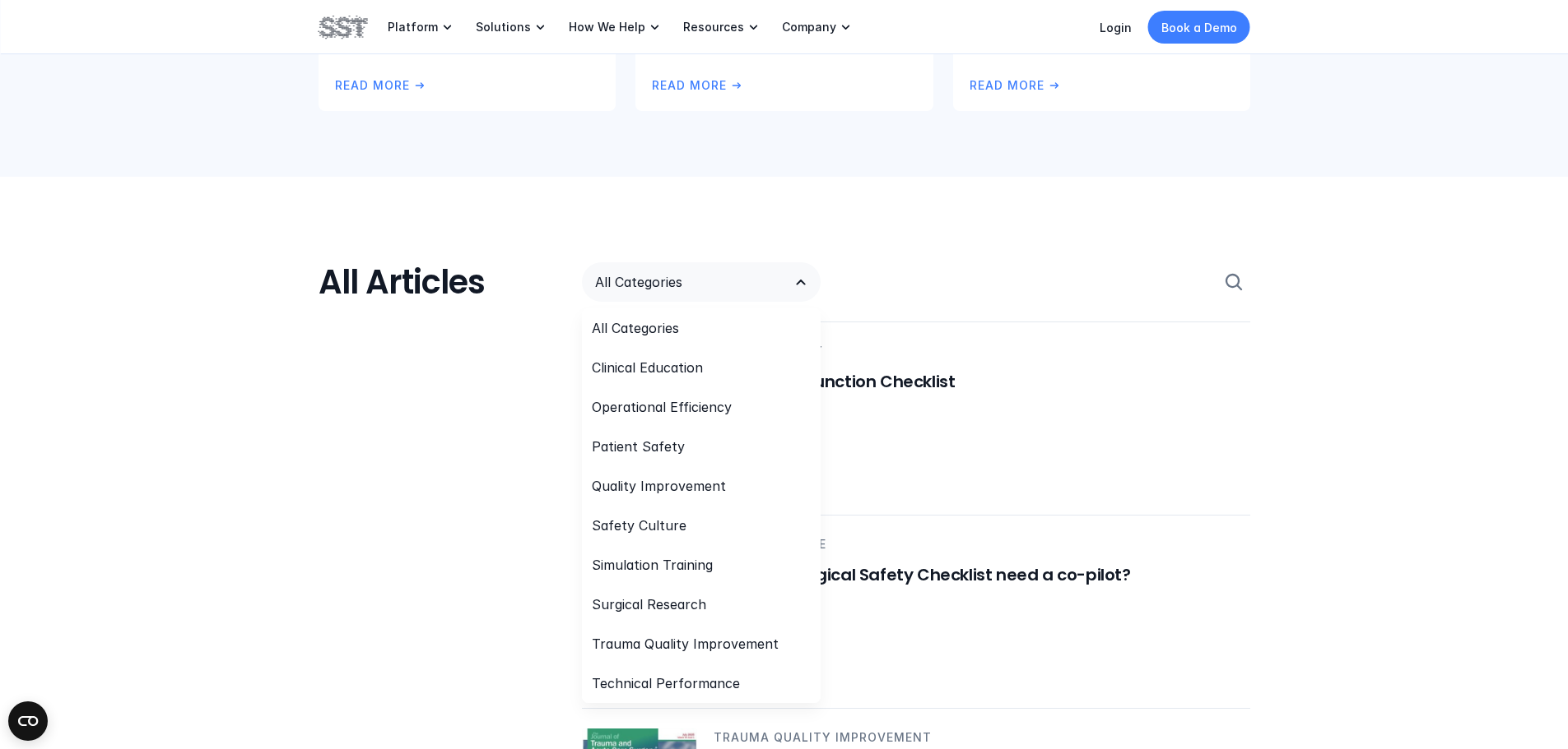
click at [651, 278] on p "All Categories" at bounding box center [684, 282] width 180 height 20
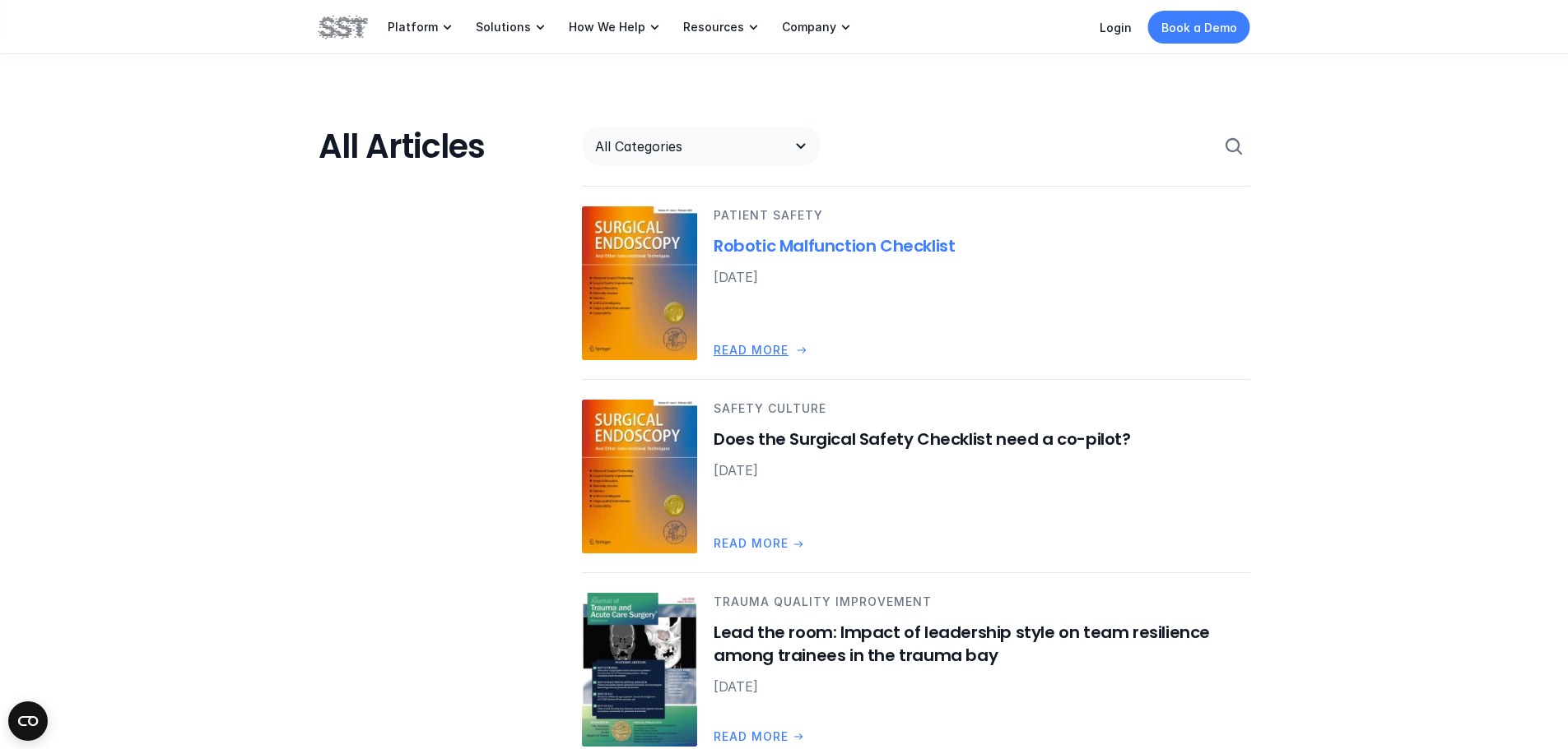
scroll to position [576, 0]
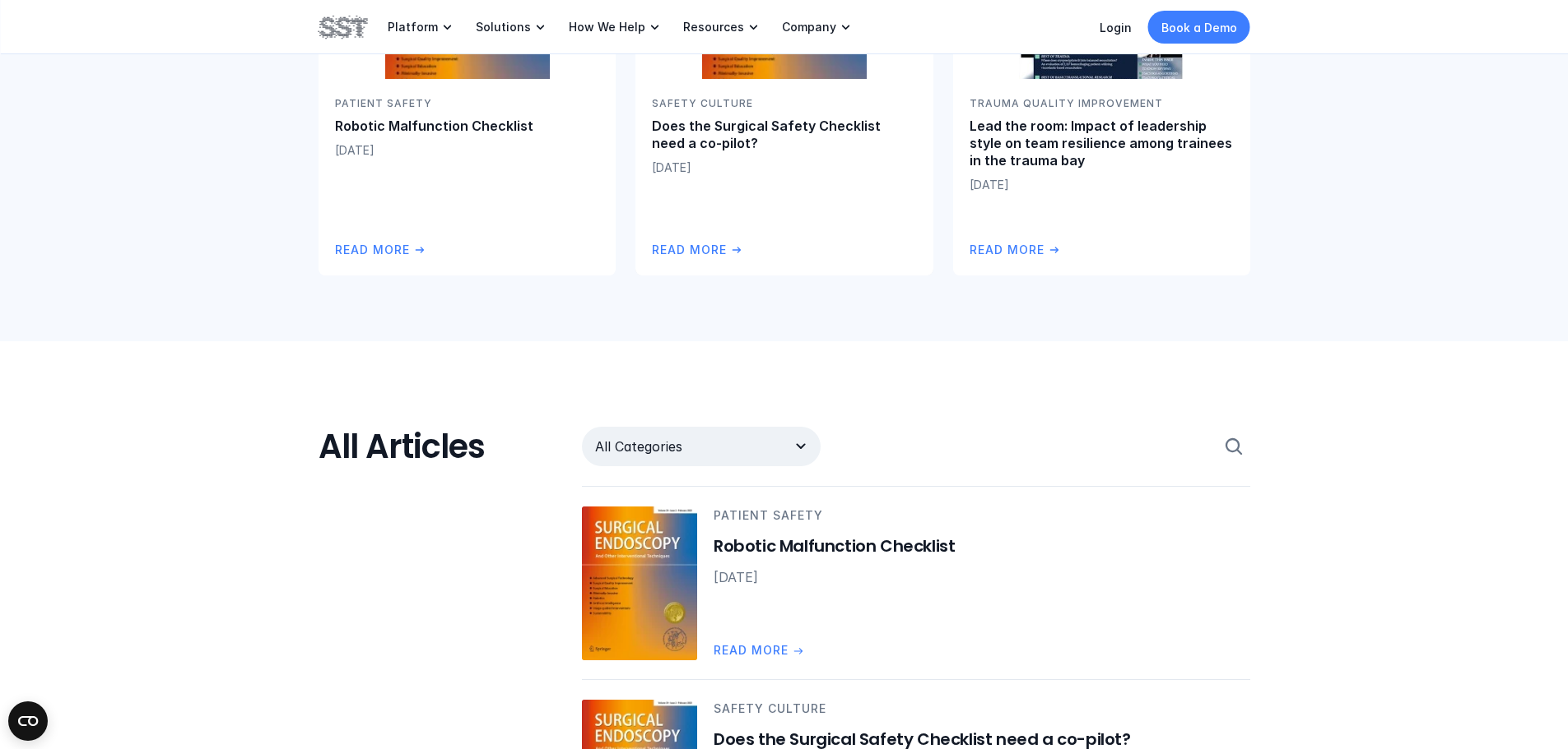
click at [719, 455] on p "All Categories" at bounding box center [684, 447] width 180 height 20
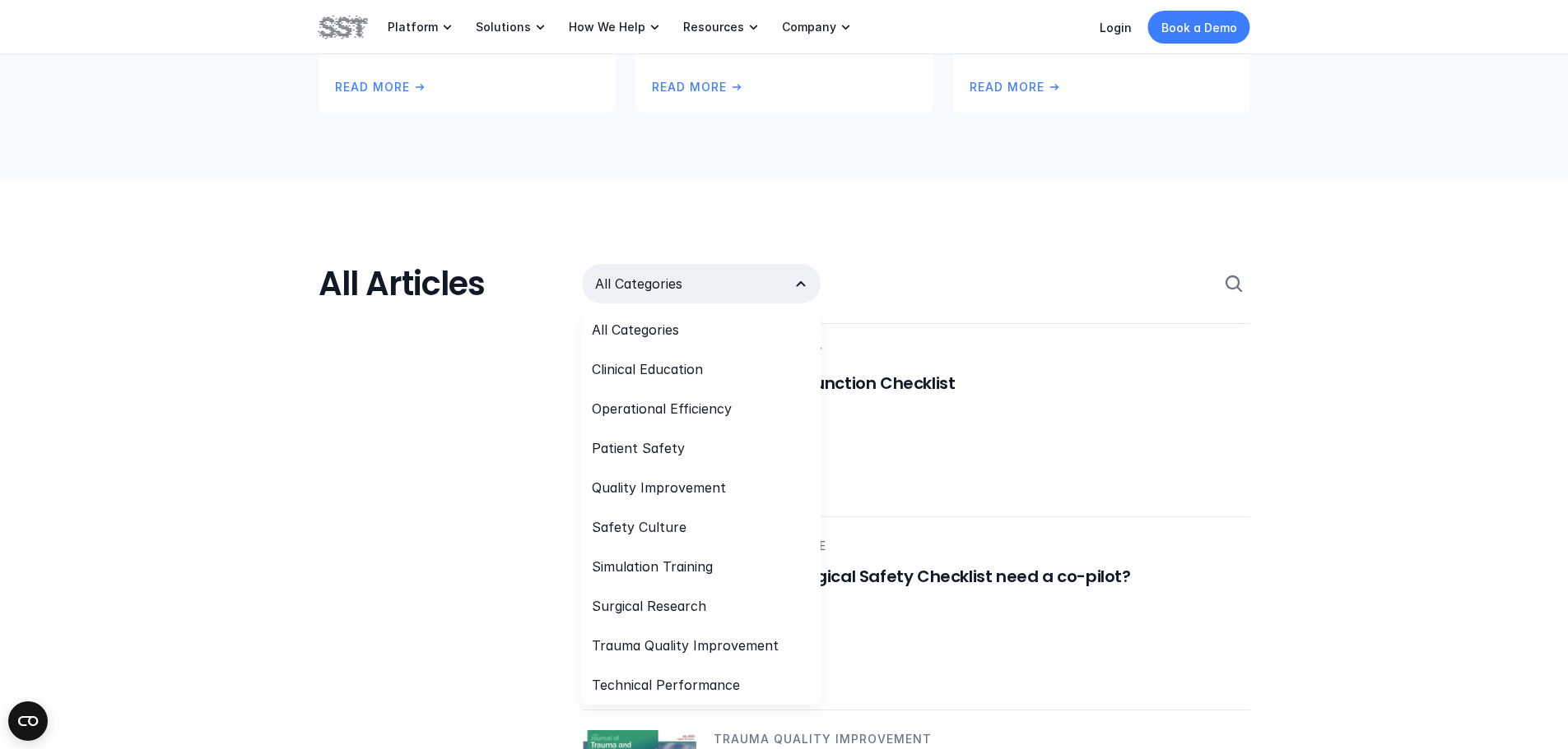
scroll to position [740, 0]
click at [695, 484] on p "Quality Improvement" at bounding box center [659, 486] width 135 height 20
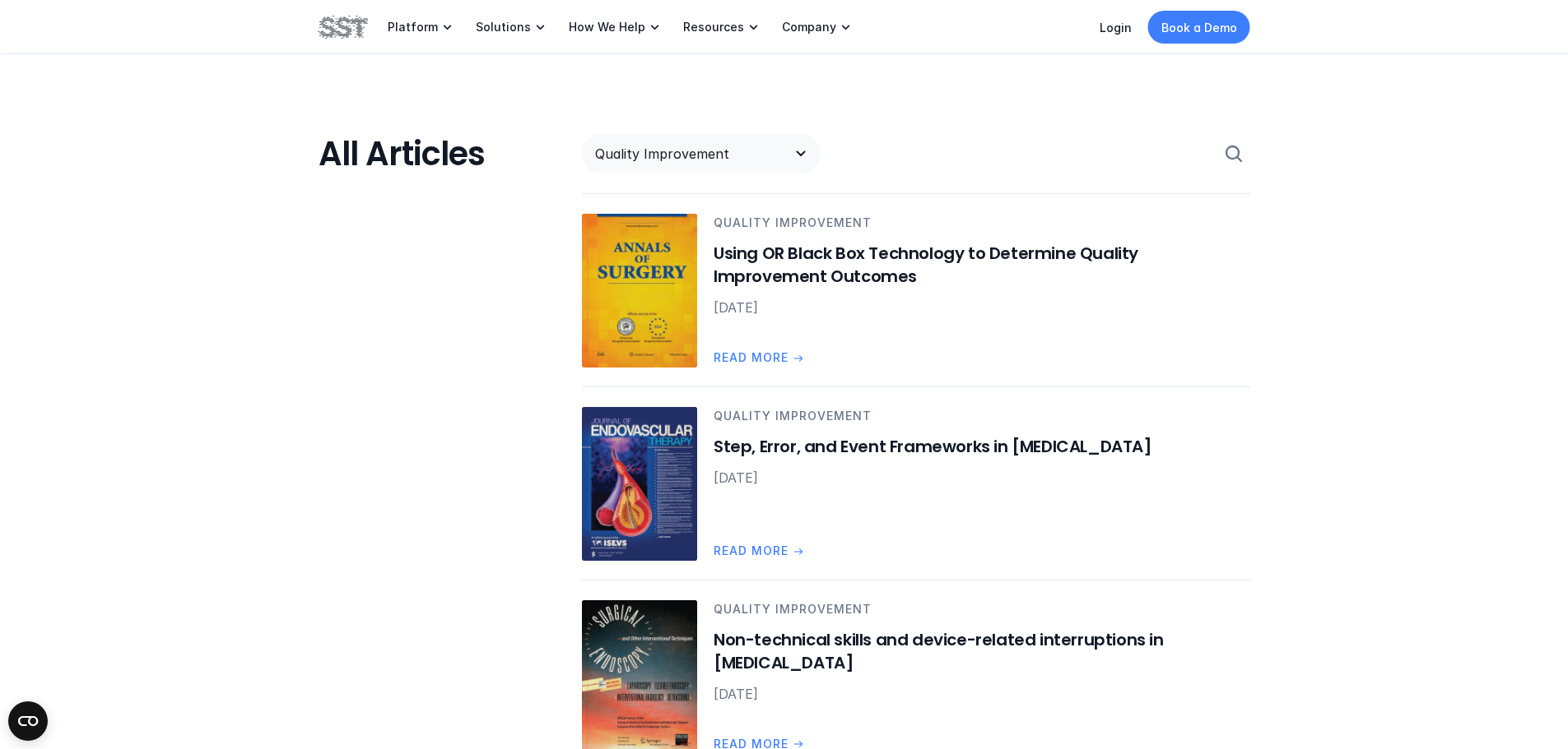
scroll to position [905, 0]
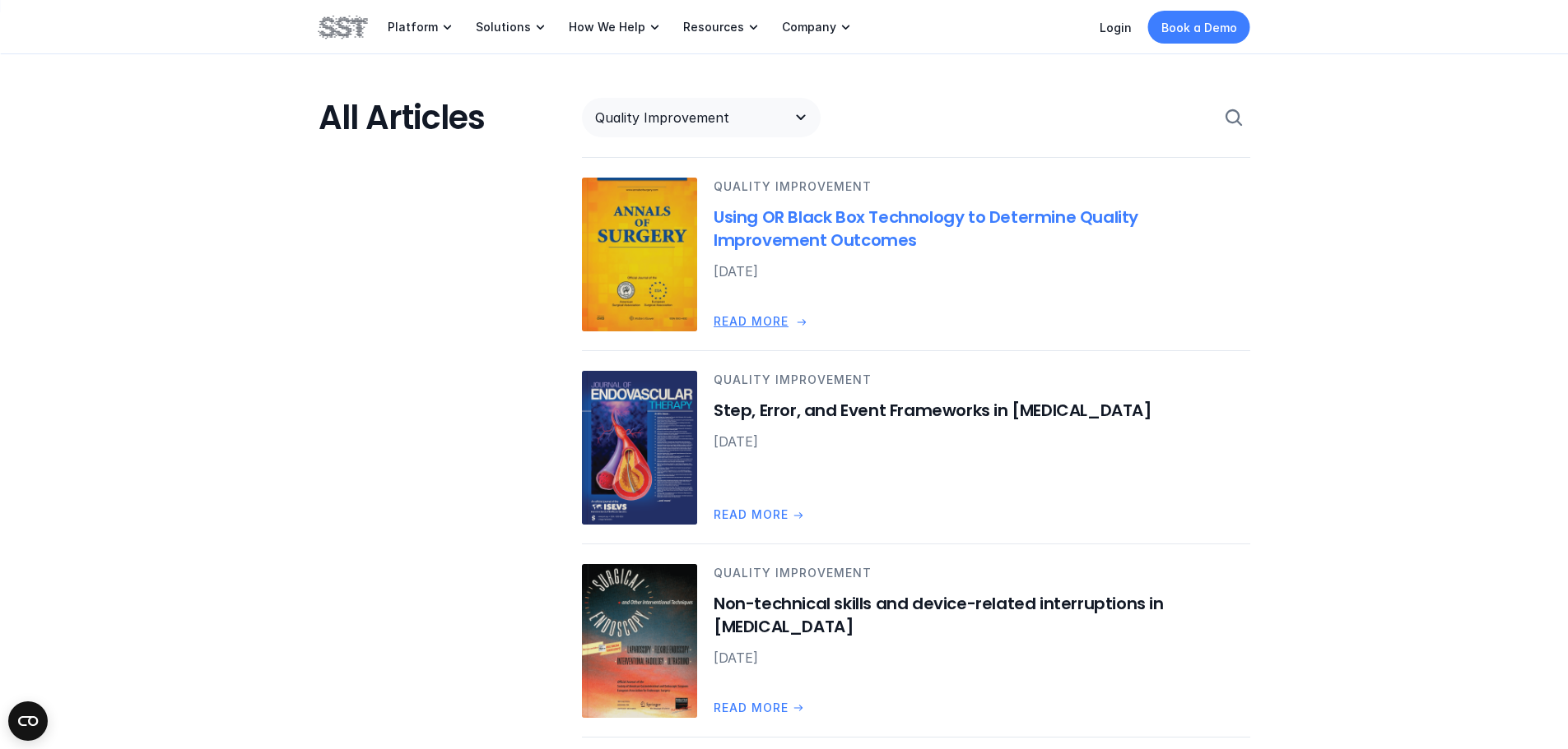
click at [748, 224] on h6 "Using OR Black Box Technology to Determine Quality Improvement Outcomes" at bounding box center [982, 230] width 536 height 46
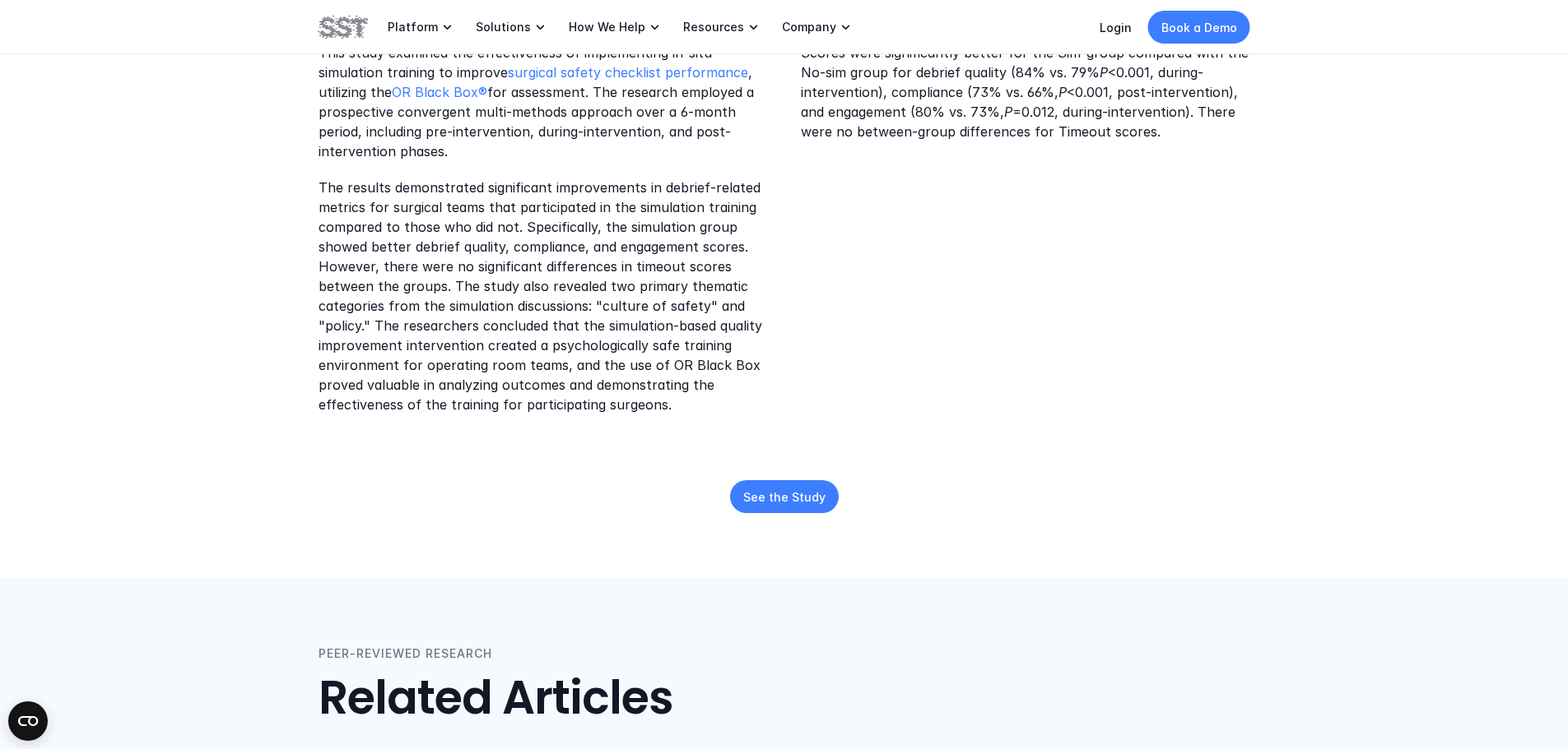
scroll to position [494, 0]
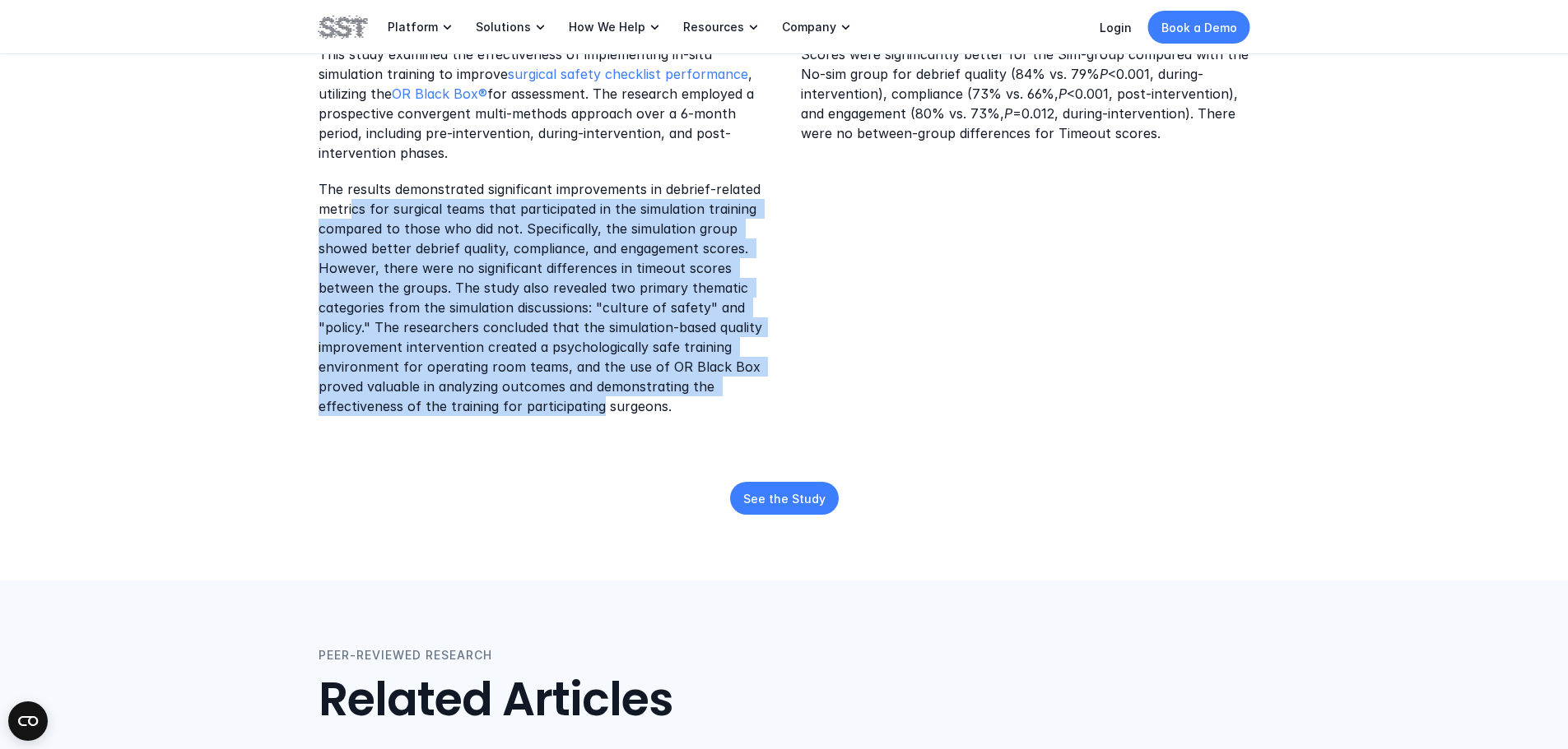
drag, startPoint x: 355, startPoint y: 205, endPoint x: 596, endPoint y: 401, distance: 310.6
click at [596, 401] on p "The results demonstrated significant improvements in debrief-related metrics fo…" at bounding box center [543, 298] width 450 height 237
click at [558, 331] on p "The results demonstrated significant improvements in debrief-related metrics fo…" at bounding box center [543, 298] width 450 height 237
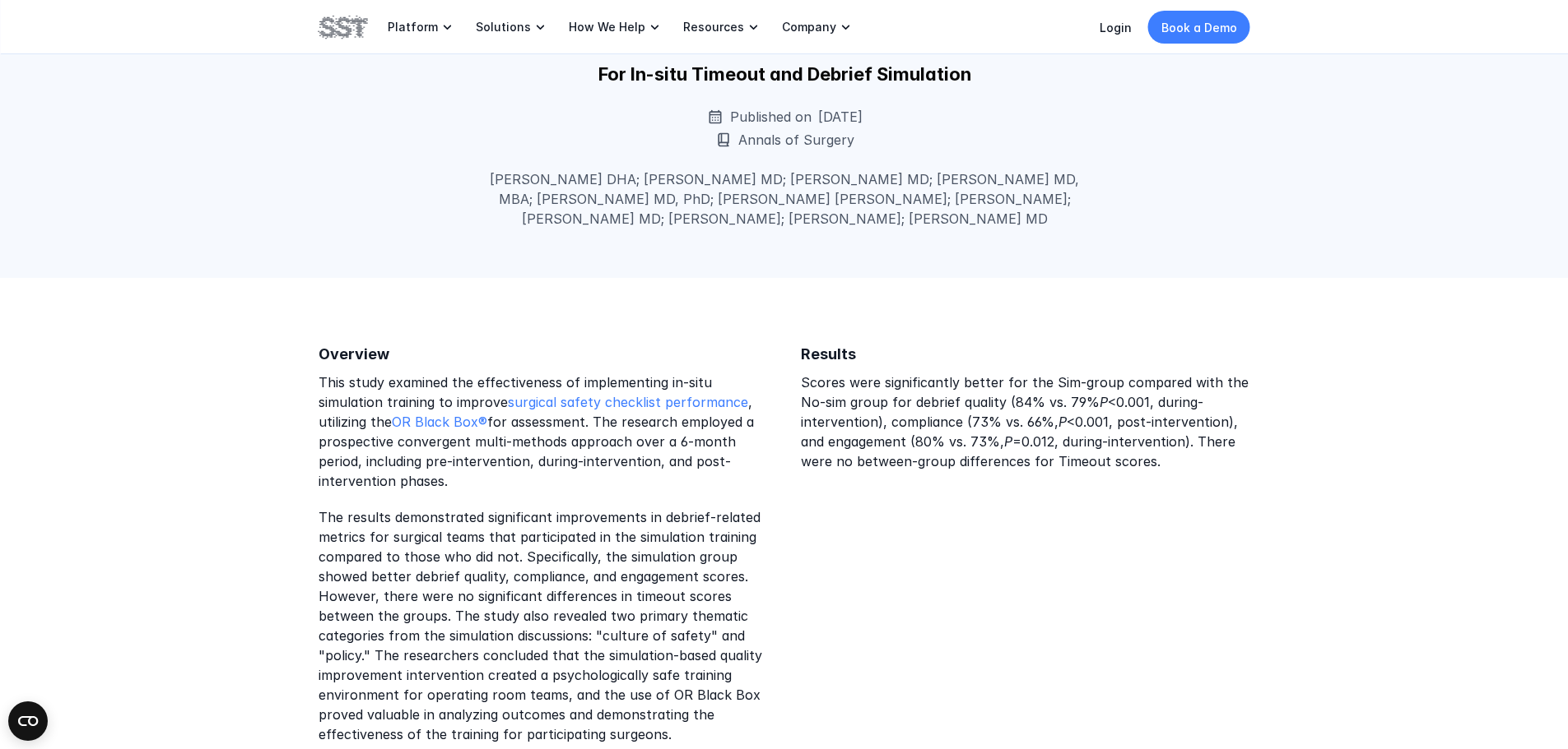
scroll to position [164, 0]
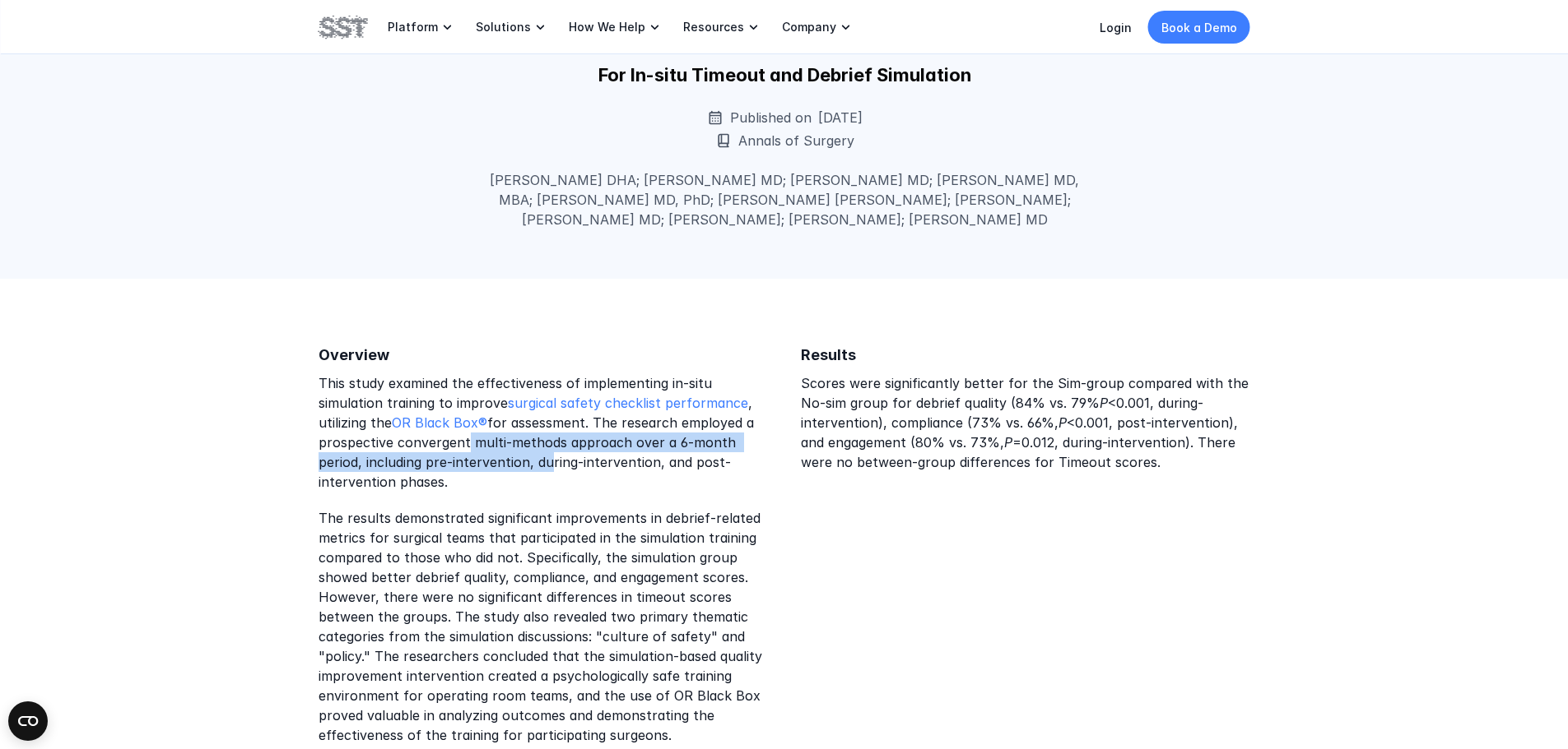
drag, startPoint x: 458, startPoint y: 444, endPoint x: 545, endPoint y: 461, distance: 88.6
click at [545, 461] on p "This study examined the effectiveness of implementing in-situ simulation traini…" at bounding box center [543, 432] width 450 height 118
click at [521, 475] on p "This study examined the effectiveness of implementing in-situ simulation traini…" at bounding box center [543, 432] width 450 height 118
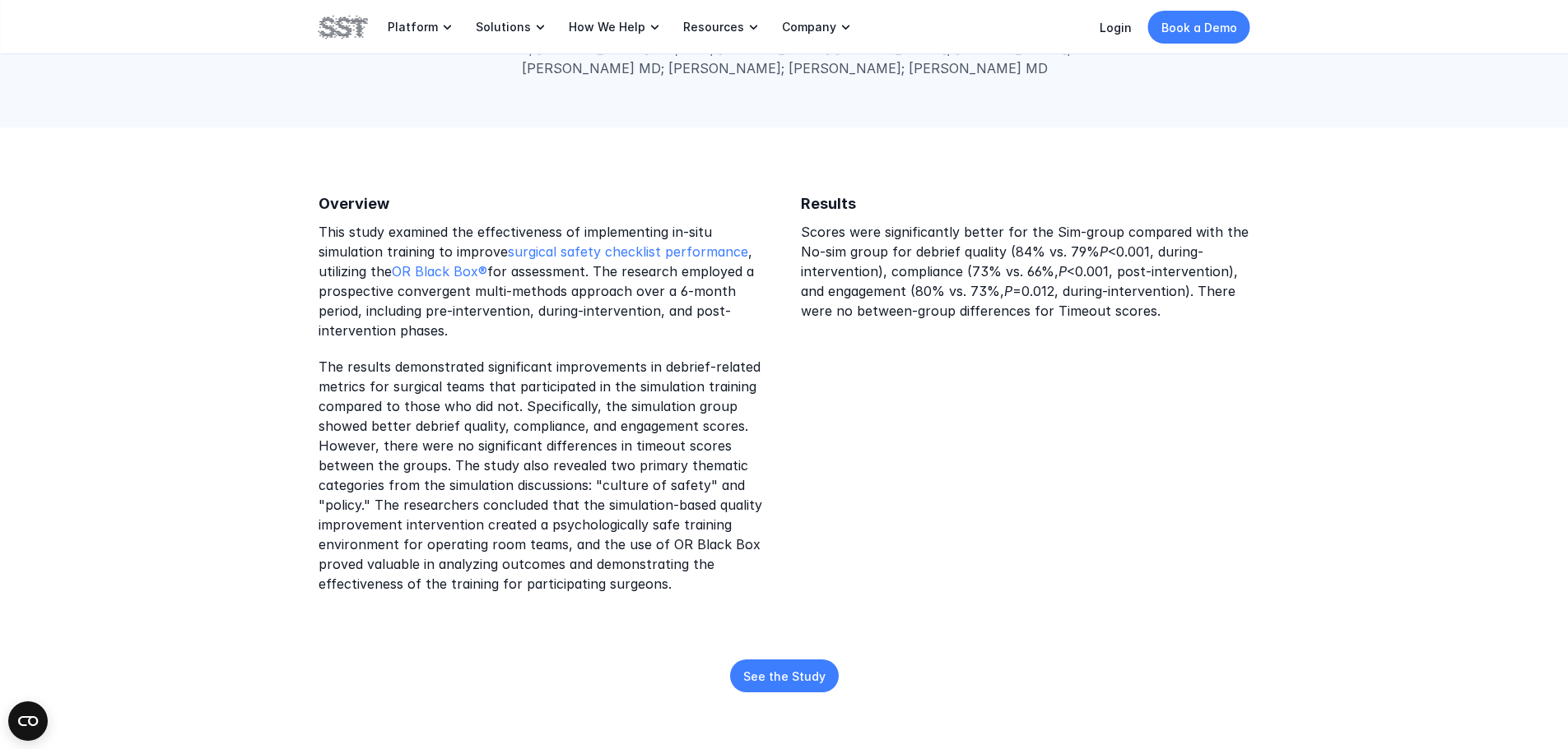
scroll to position [329, 0]
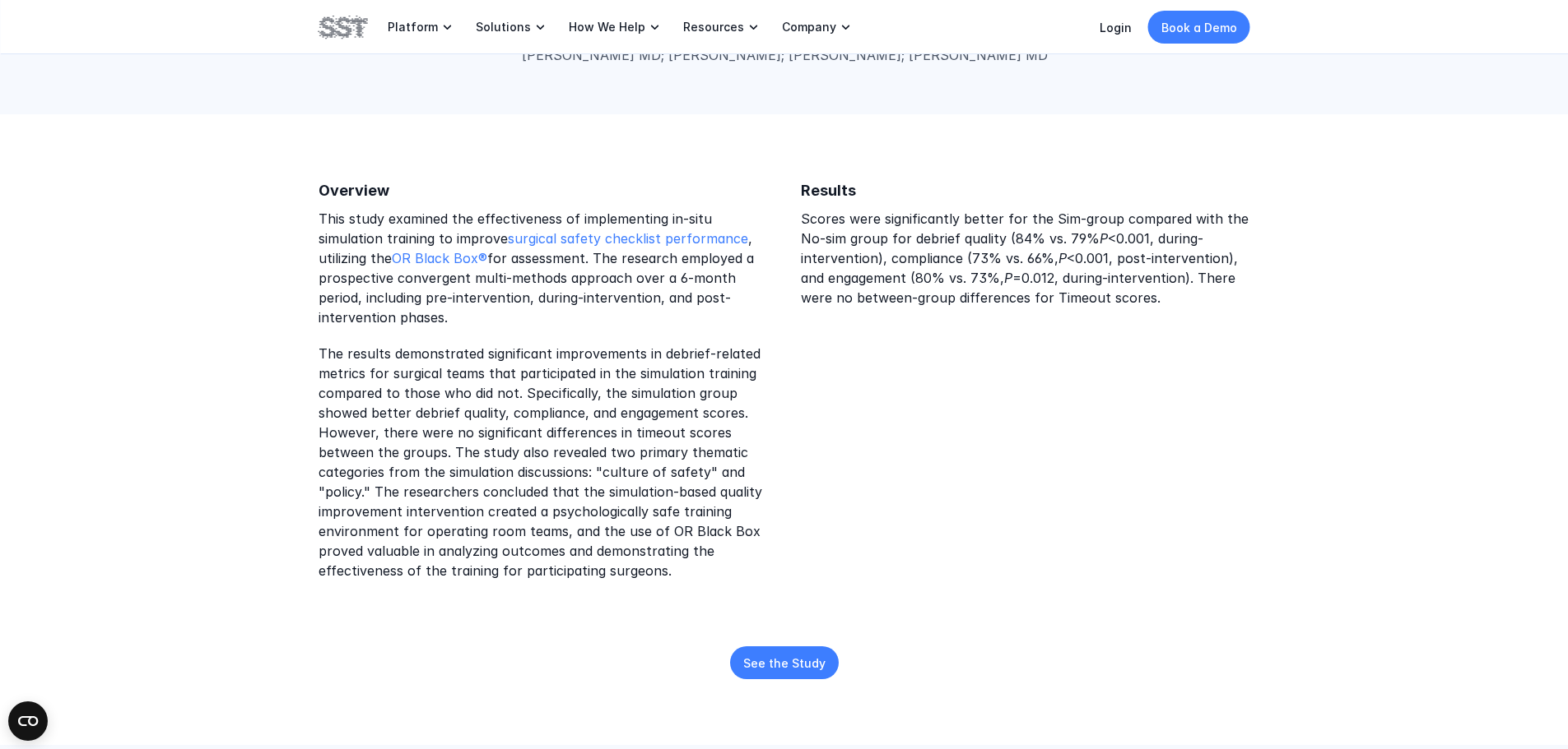
drag, startPoint x: 353, startPoint y: 282, endPoint x: 610, endPoint y: 315, distance: 259.1
click at [610, 315] on p "This study examined the effectiveness of implementing in-situ simulation traini…" at bounding box center [543, 268] width 450 height 118
click at [462, 383] on p "The results demonstrated significant improvements in debrief-related metrics fo…" at bounding box center [543, 462] width 450 height 237
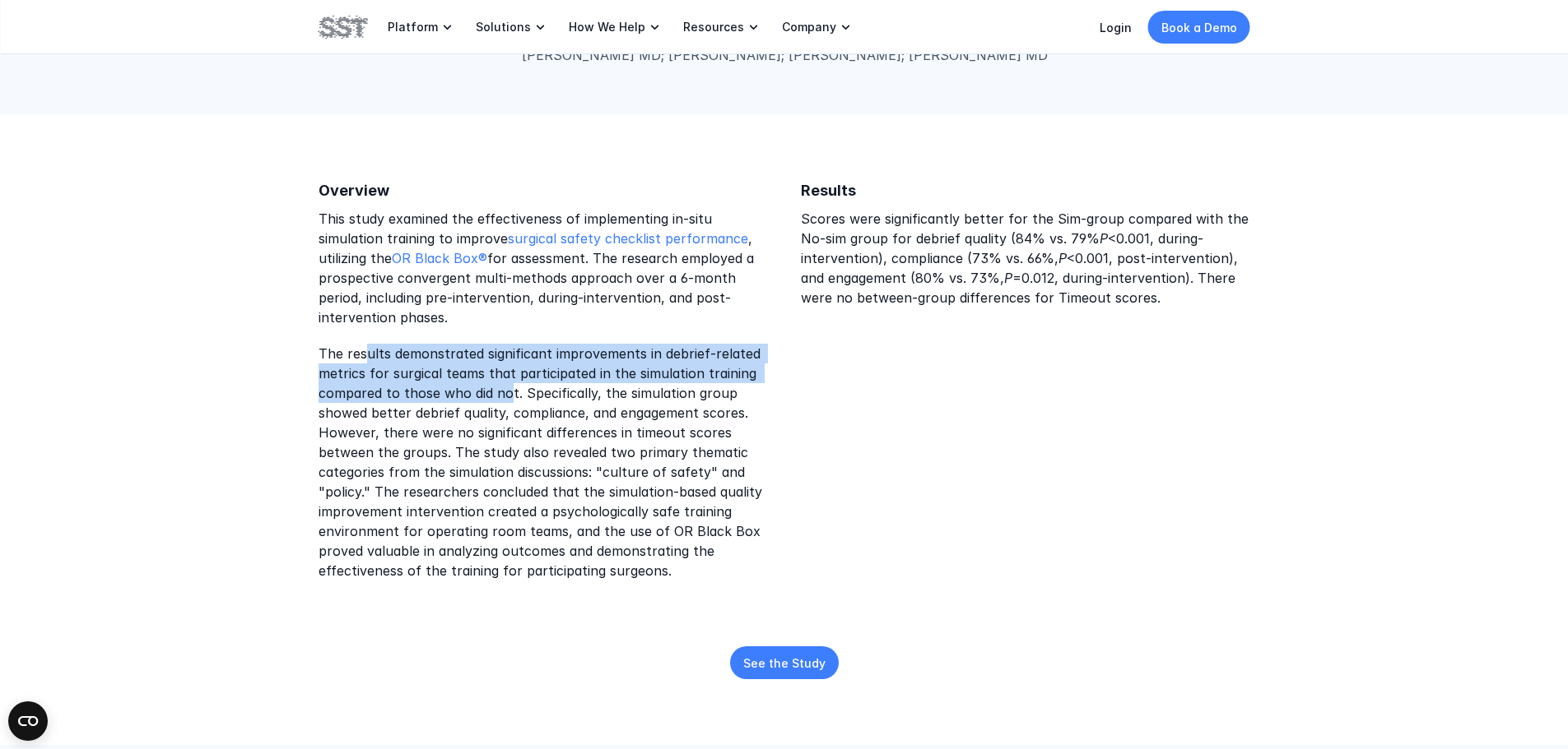
drag, startPoint x: 364, startPoint y: 350, endPoint x: 505, endPoint y: 387, distance: 145.8
click at [505, 387] on p "The results demonstrated significant improvements in debrief-related metrics fo…" at bounding box center [543, 462] width 450 height 237
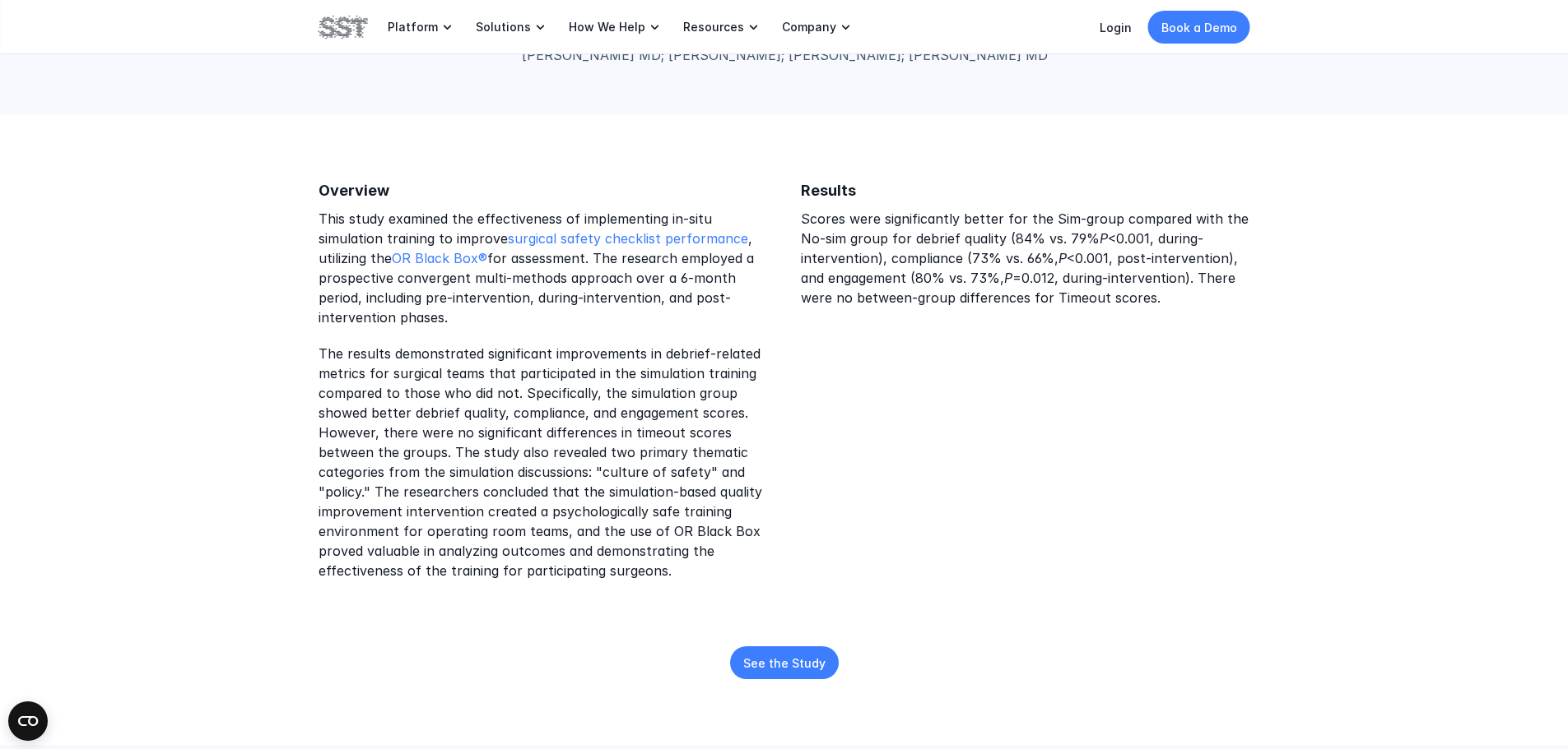
click at [577, 331] on div "This study examined the effectiveness of implementing in-situ simulation traini…" at bounding box center [543, 395] width 450 height 372
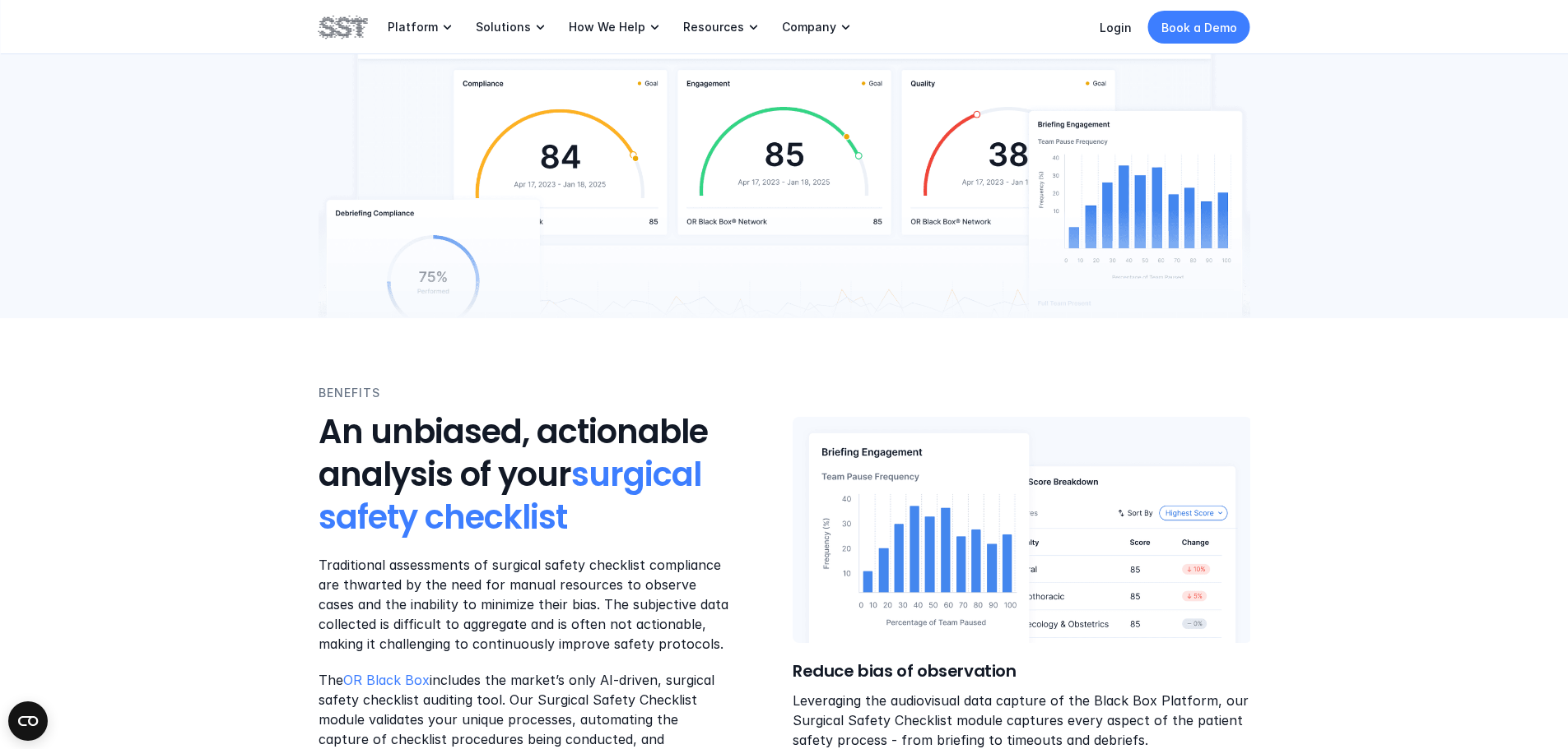
scroll to position [247, 0]
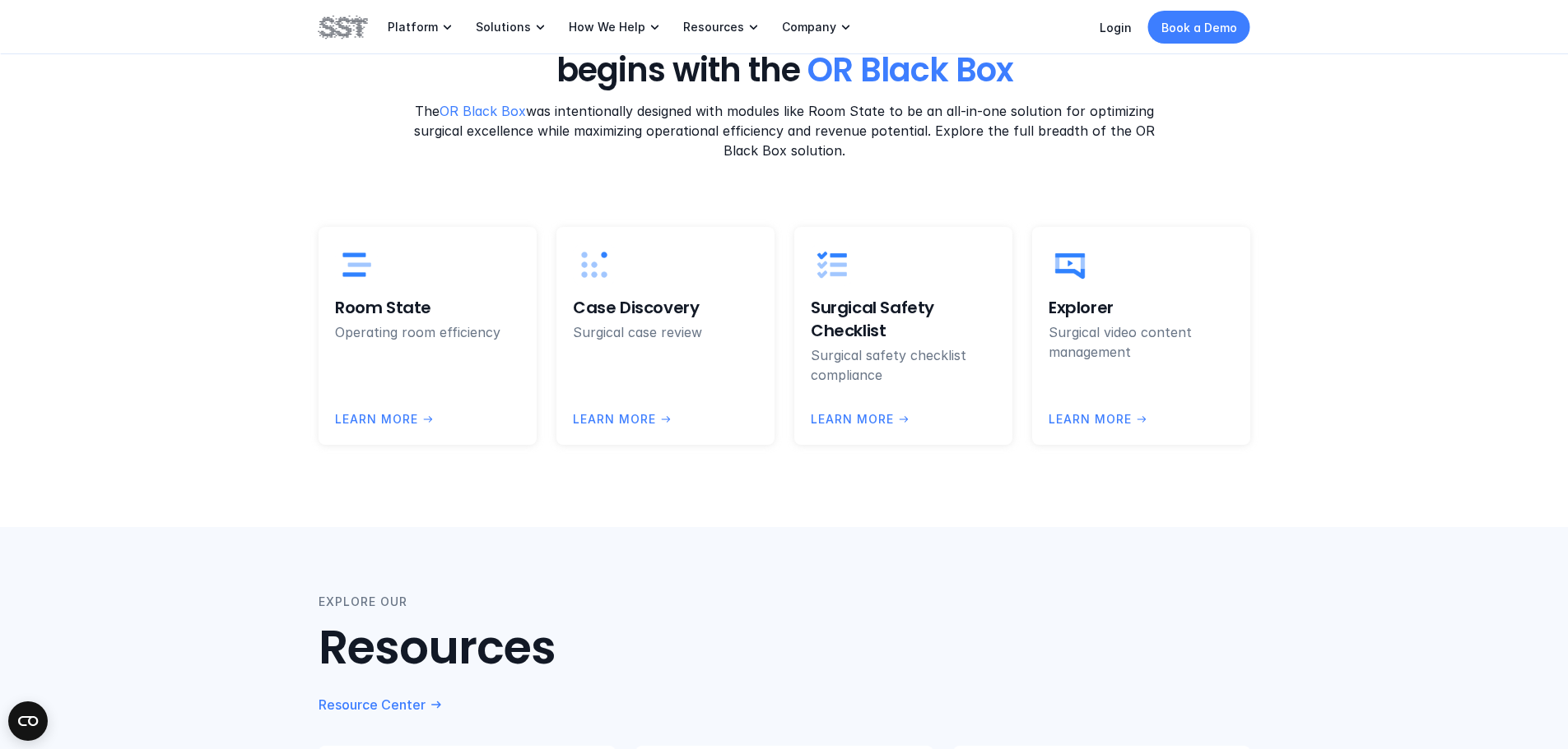
scroll to position [4277, 0]
click at [630, 410] on p "LEARN more" at bounding box center [614, 419] width 84 height 18
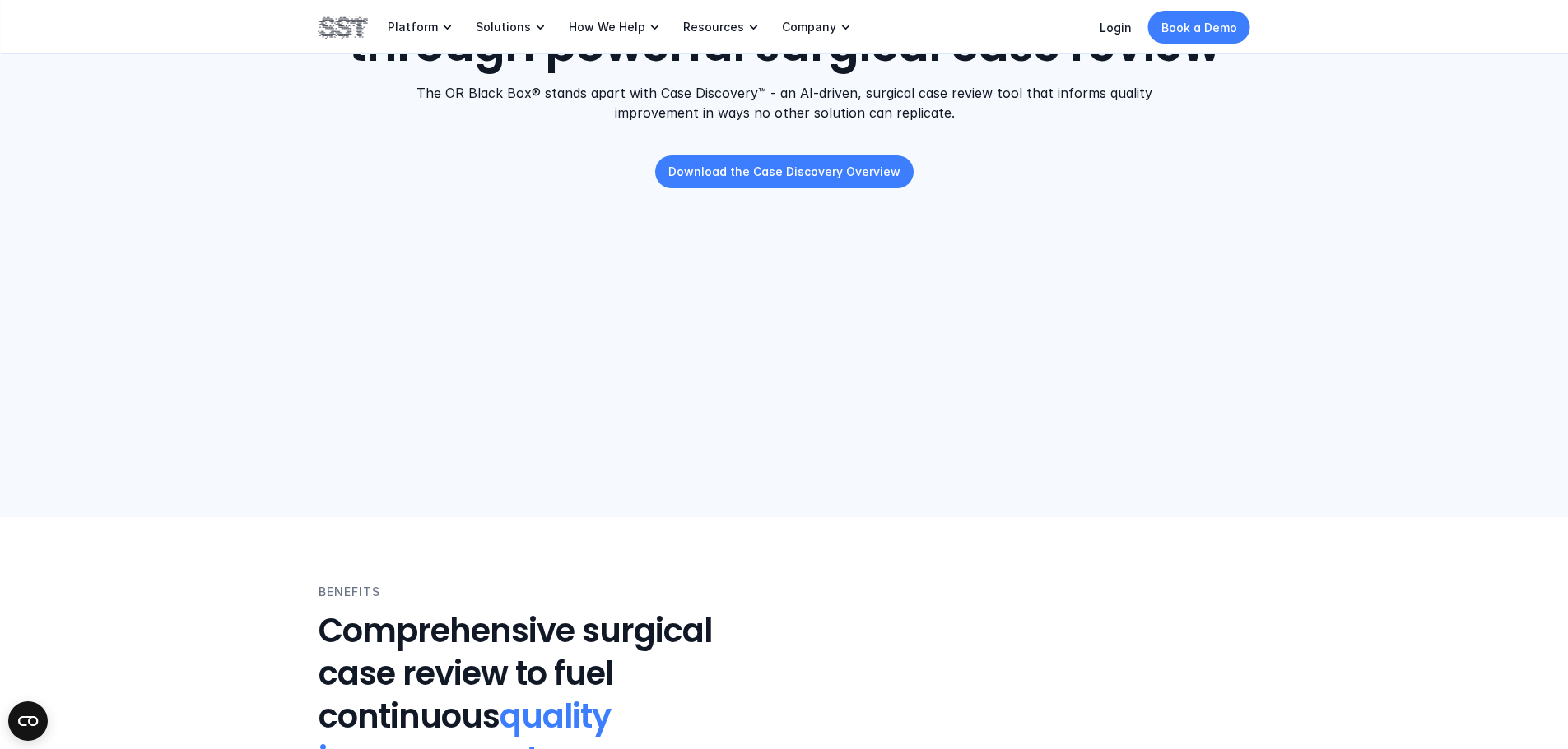
scroll to position [494, 0]
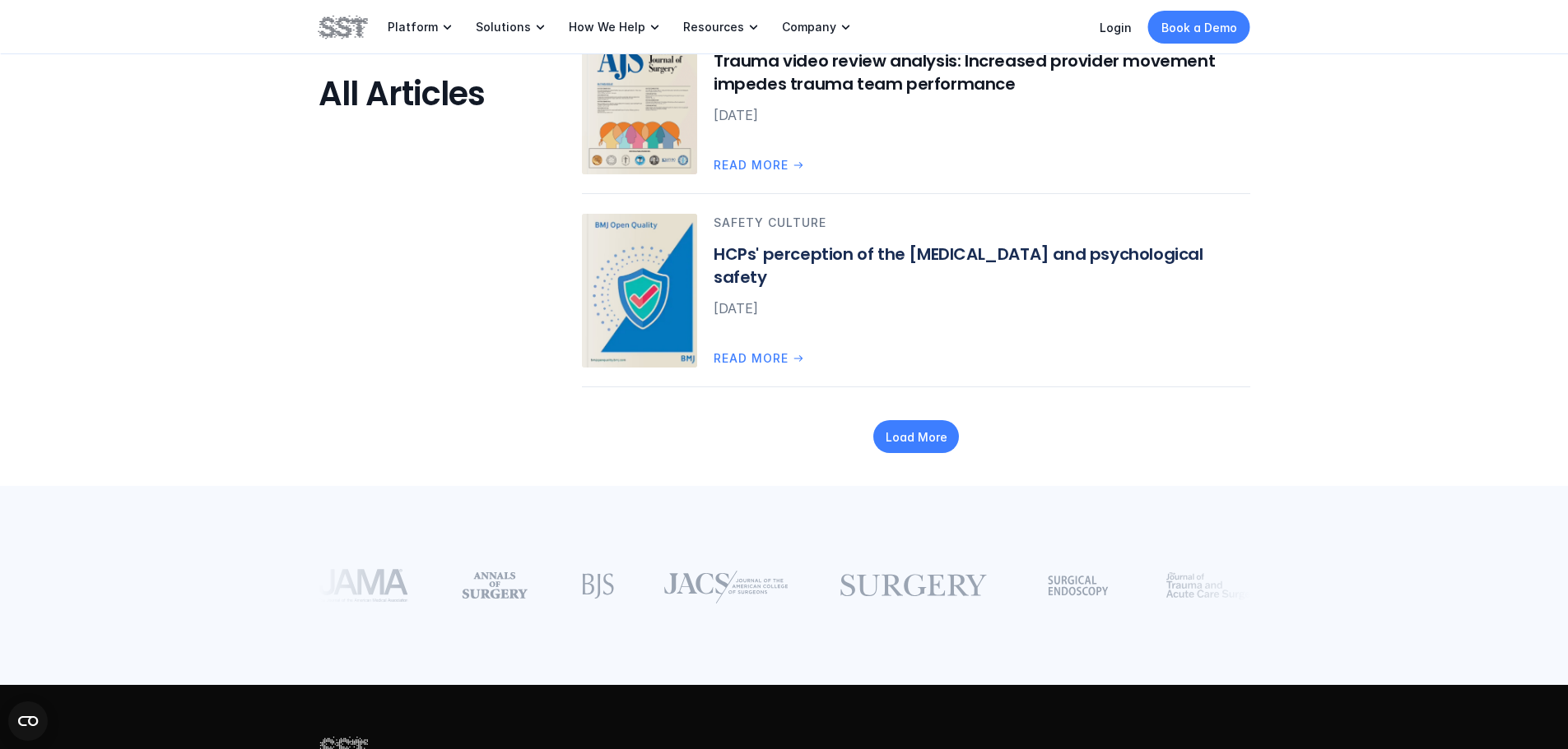
scroll to position [2468, 0]
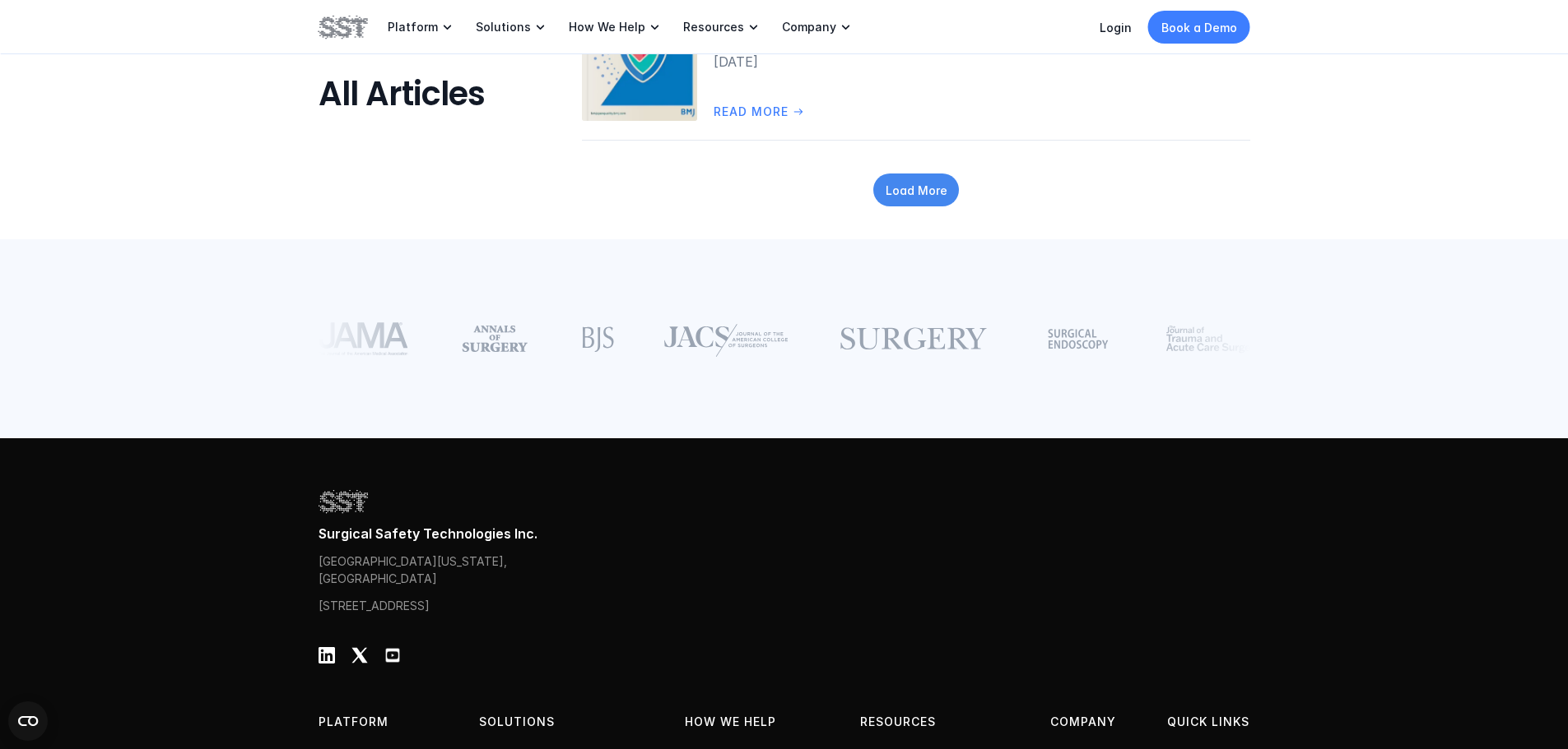
click at [932, 187] on p "Load More" at bounding box center [916, 190] width 61 height 17
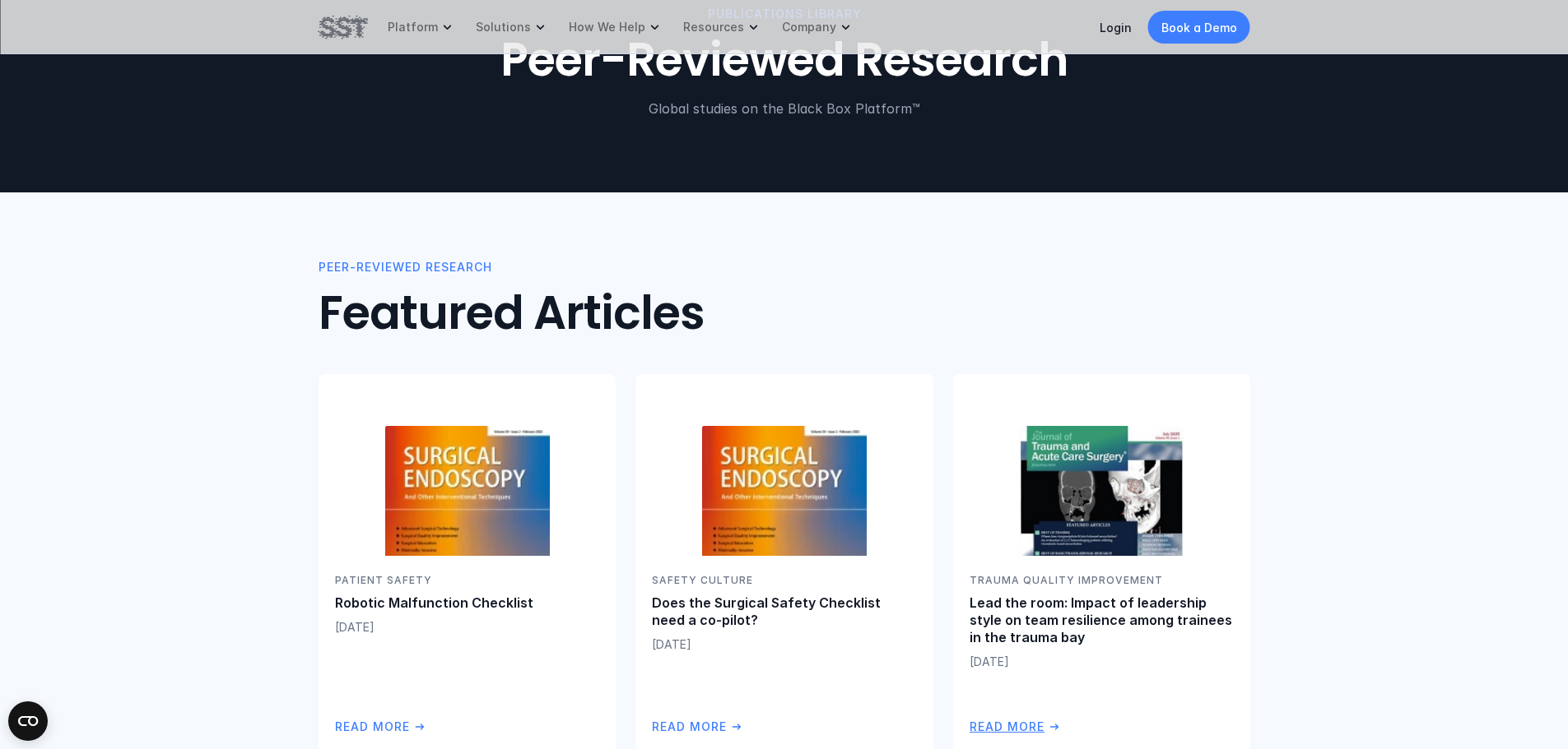
scroll to position [247, 0]
